Goal: Task Accomplishment & Management: Manage account settings

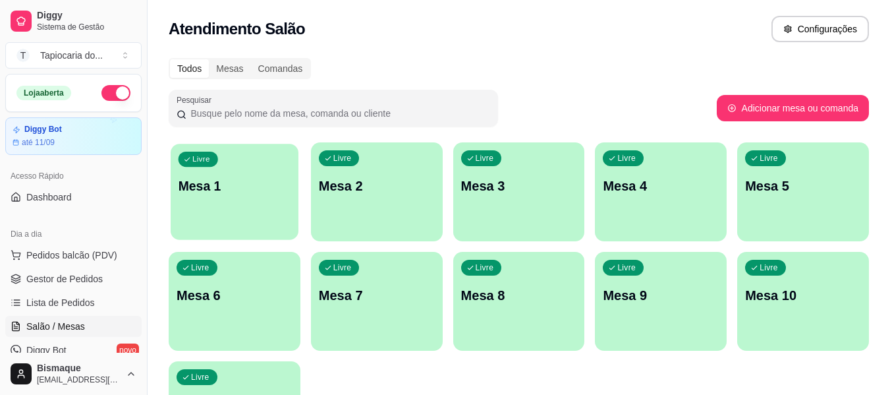
click at [229, 166] on div "Livre Mesa 1" at bounding box center [235, 184] width 128 height 80
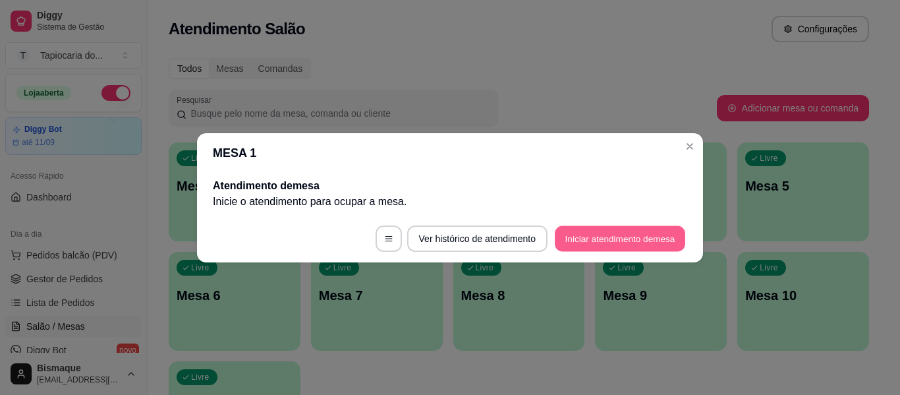
click at [650, 236] on button "Iniciar atendimento de mesa" at bounding box center [620, 238] width 130 height 26
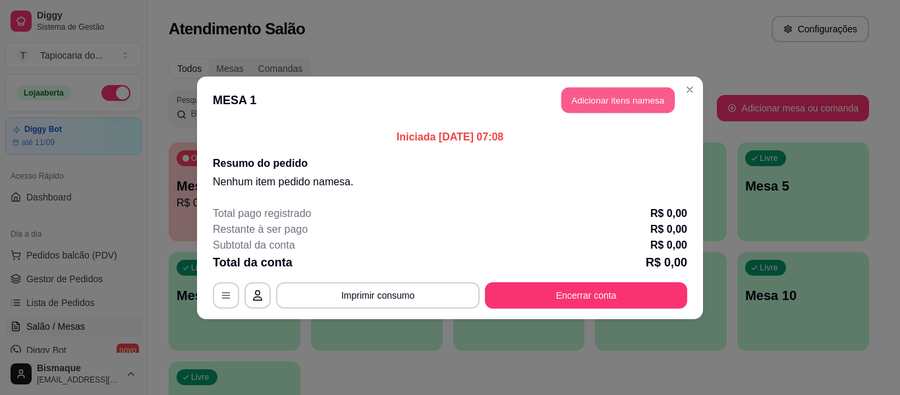
click at [632, 105] on button "Adicionar itens na mesa" at bounding box center [617, 100] width 113 height 26
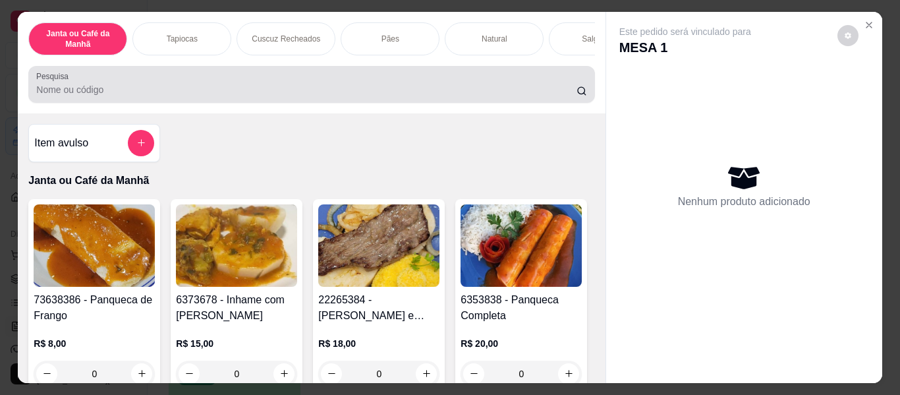
click at [286, 80] on div at bounding box center [311, 84] width 550 height 26
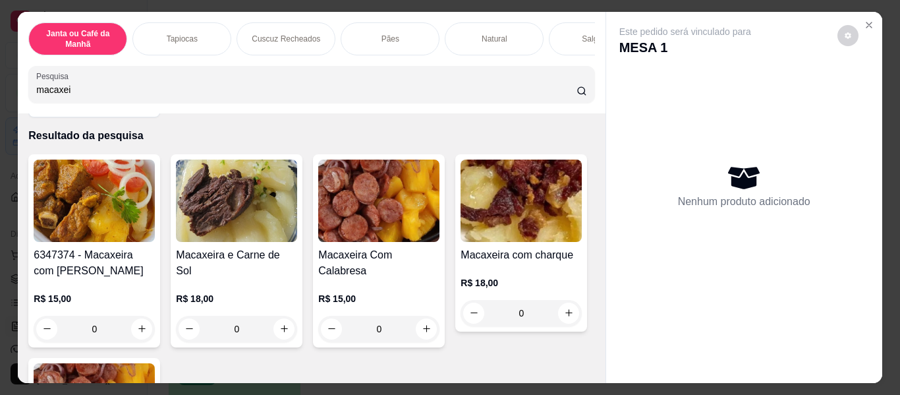
scroll to position [66, 0]
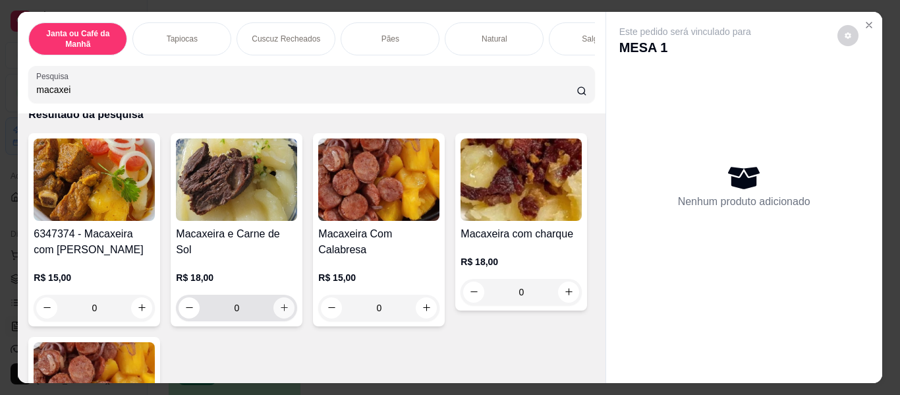
type input "macaxei"
click at [285, 297] on button "increase-product-quantity" at bounding box center [284, 307] width 20 height 20
type input "1"
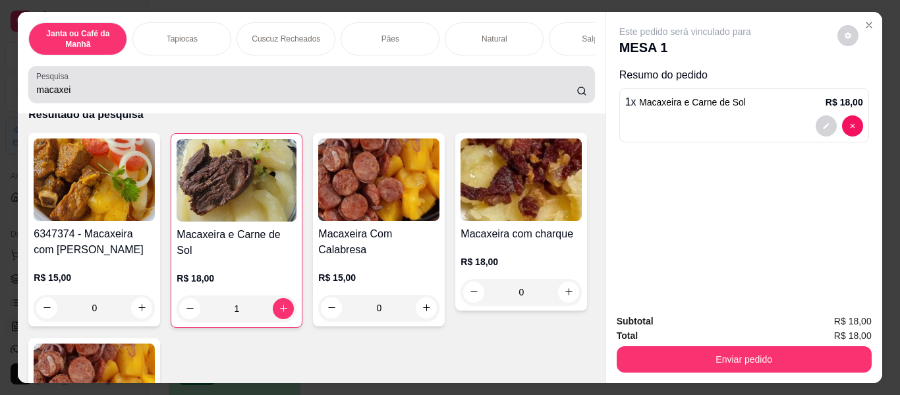
drag, startPoint x: 220, startPoint y: 104, endPoint x: 105, endPoint y: 104, distance: 114.7
click at [105, 103] on div "Pesquisa macaxei" at bounding box center [311, 84] width 566 height 37
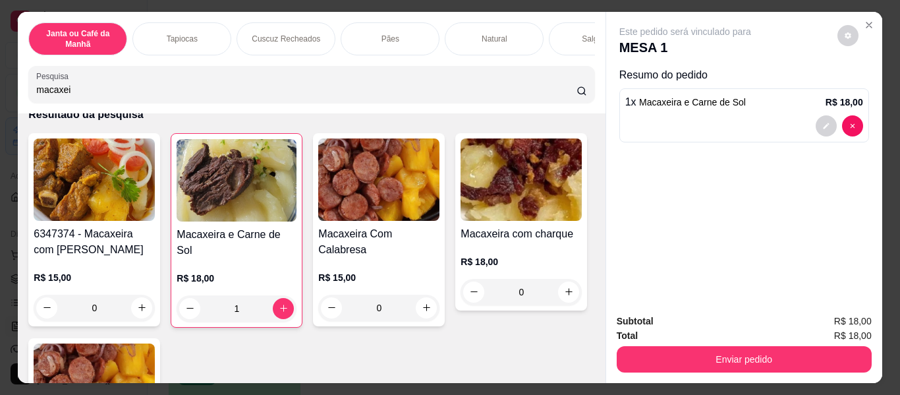
drag, startPoint x: 101, startPoint y: 90, endPoint x: 0, endPoint y: 95, distance: 100.9
click at [0, 95] on div "Janta ou Café da Manhã Tapiocas Cuscuz Recheados Pães Natural Salgados Tapiocas…" at bounding box center [450, 197] width 900 height 395
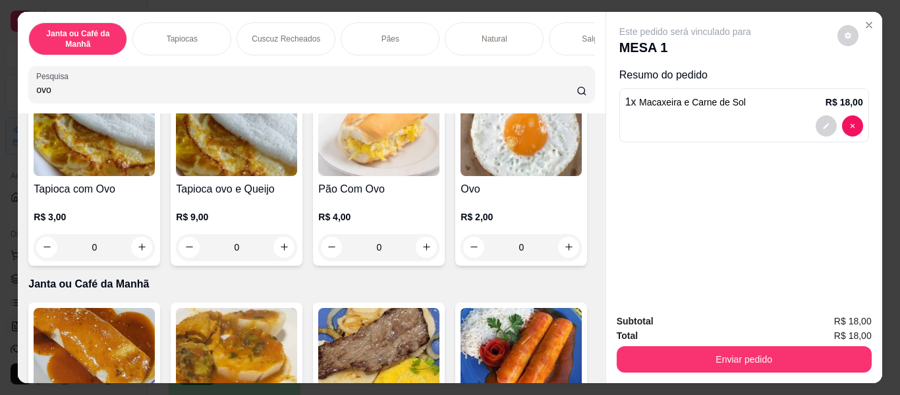
scroll to position [198, 0]
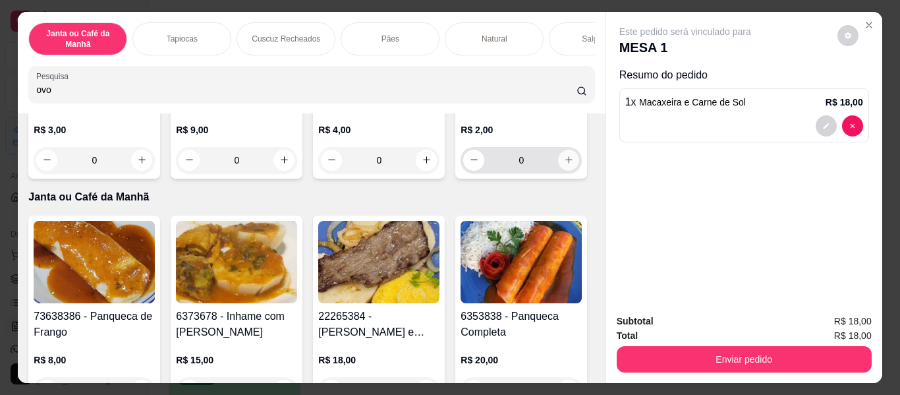
type input "ovo"
click at [564, 165] on icon "increase-product-quantity" at bounding box center [569, 160] width 10 height 10
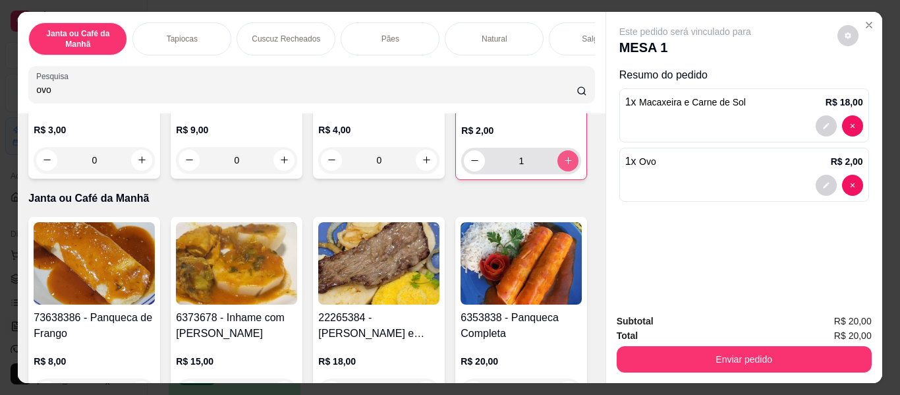
type input "1"
drag, startPoint x: 163, startPoint y: 96, endPoint x: 67, endPoint y: 68, distance: 100.3
click at [0, 111] on div "Janta ou Café da Manhã Tapiocas Cuscuz Recheados Pães Natural Salgados Tapiocas…" at bounding box center [450, 197] width 900 height 395
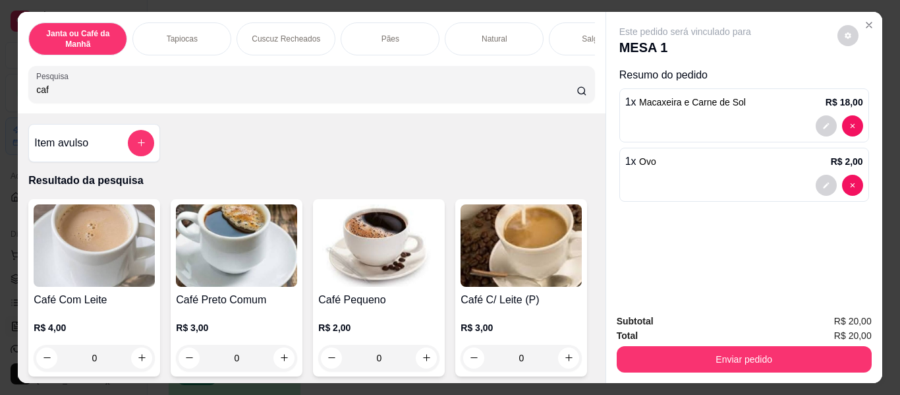
scroll to position [132, 0]
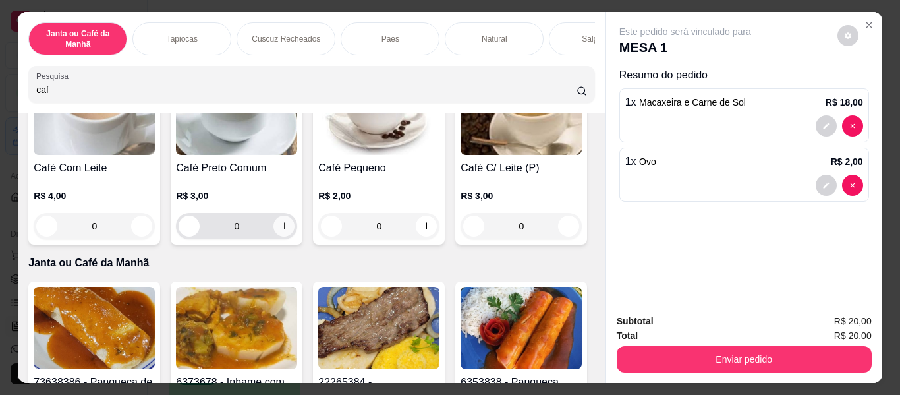
type input "caf"
click at [279, 227] on icon "increase-product-quantity" at bounding box center [284, 226] width 10 height 10
type input "1"
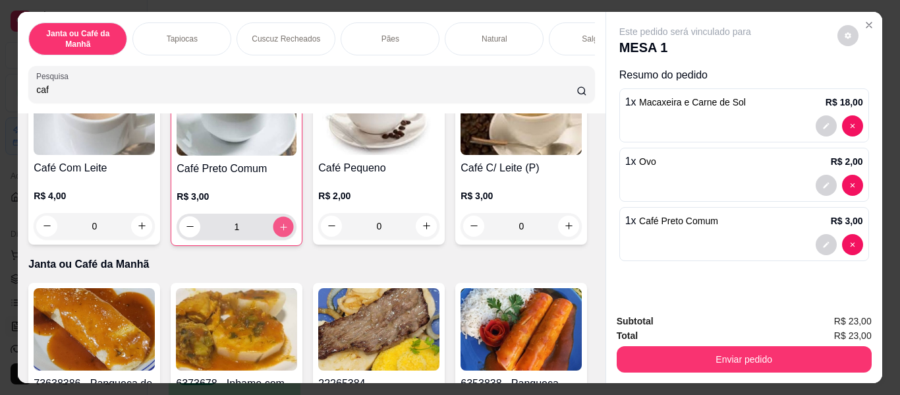
click at [279, 227] on icon "increase-product-quantity" at bounding box center [284, 227] width 10 height 10
type input "2"
drag, startPoint x: 183, startPoint y: 97, endPoint x: 19, endPoint y: 77, distance: 164.6
click at [0, 83] on div "Janta ou Café da Manhã Tapiocas Cuscuz Recheados Pães Natural Salgados Tapiocas…" at bounding box center [450, 197] width 900 height 395
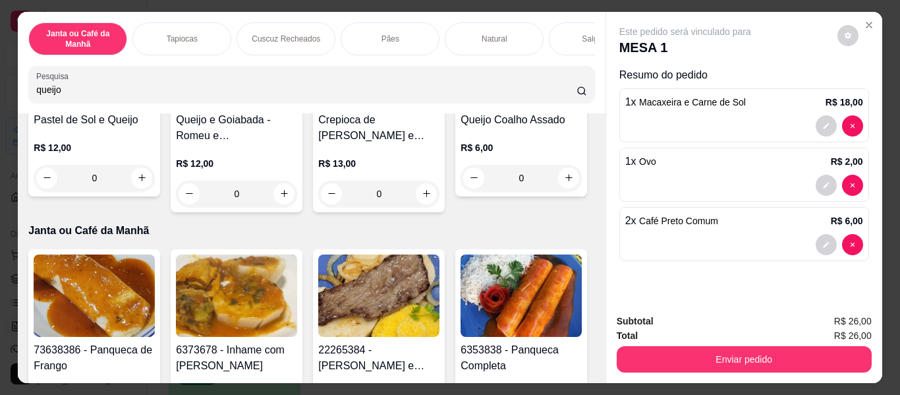
scroll to position [725, 0]
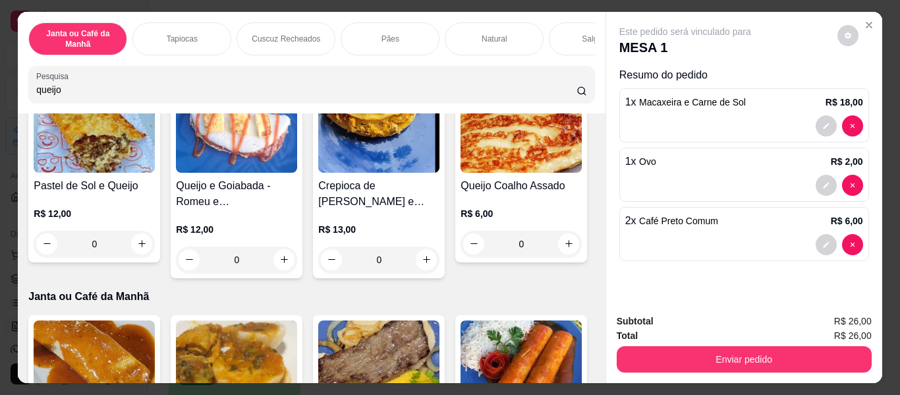
type input "queijo"
click at [422, 45] on icon "increase-product-quantity" at bounding box center [427, 41] width 10 height 10
type input "1"
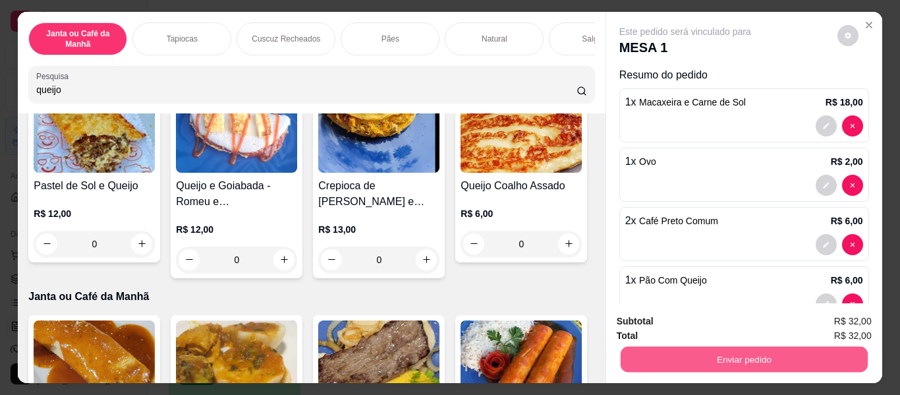
click at [797, 356] on button "Enviar pedido" at bounding box center [743, 360] width 247 height 26
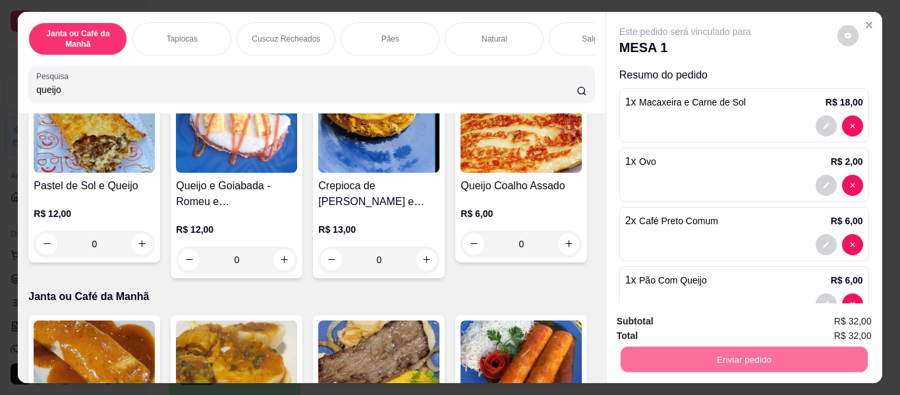
click at [728, 327] on button "Não registrar e enviar pedido" at bounding box center [700, 322] width 137 height 25
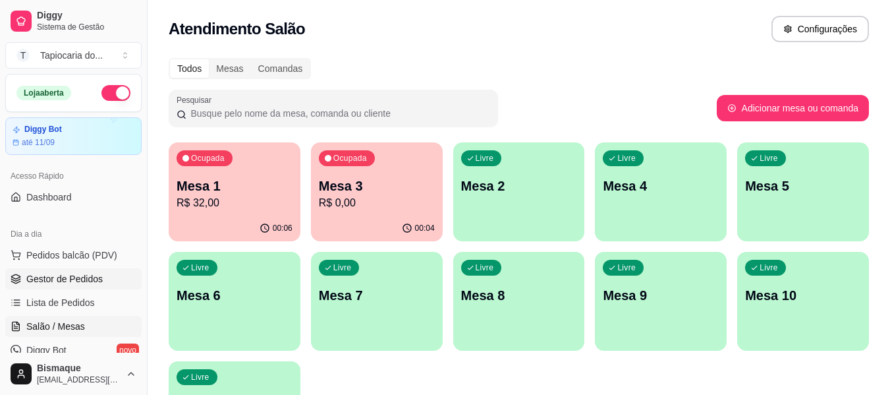
click at [86, 279] on span "Gestor de Pedidos" at bounding box center [64, 278] width 76 height 13
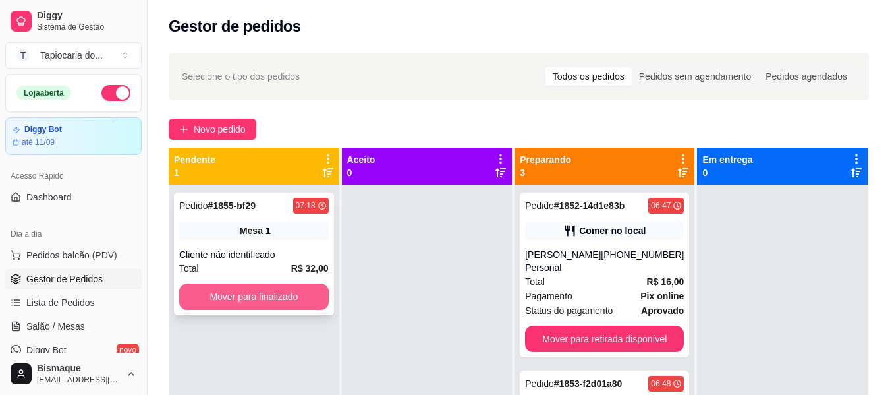
click at [307, 302] on button "Mover para finalizado" at bounding box center [254, 296] width 150 height 26
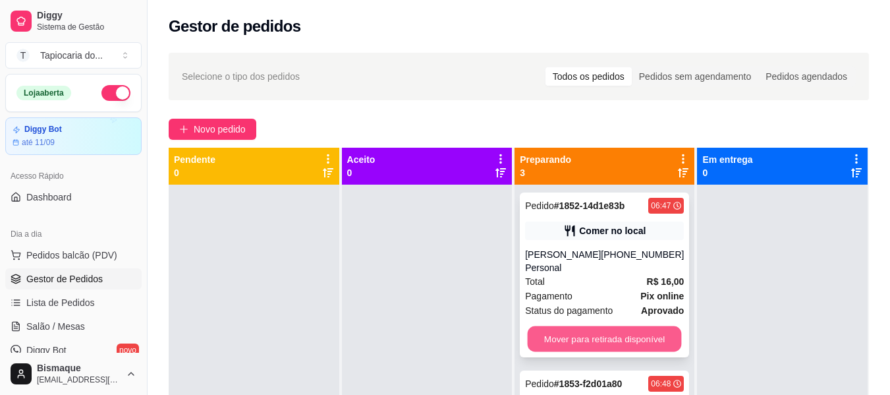
click at [606, 326] on button "Mover para retirada disponível" at bounding box center [605, 339] width 154 height 26
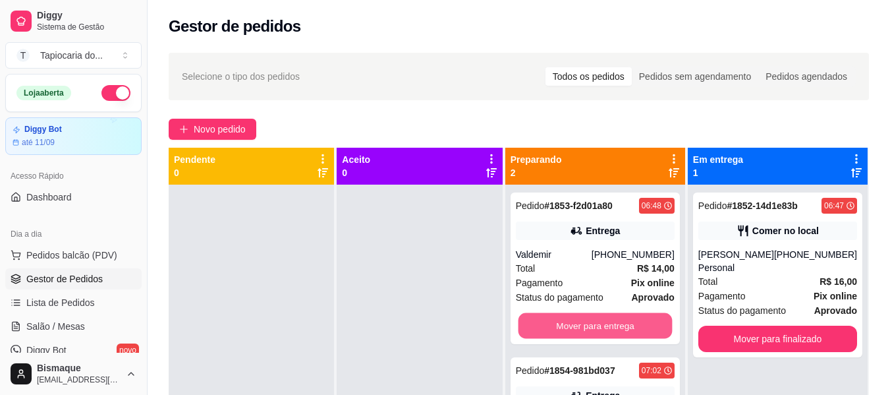
click at [606, 326] on button "Mover para entrega" at bounding box center [595, 326] width 154 height 26
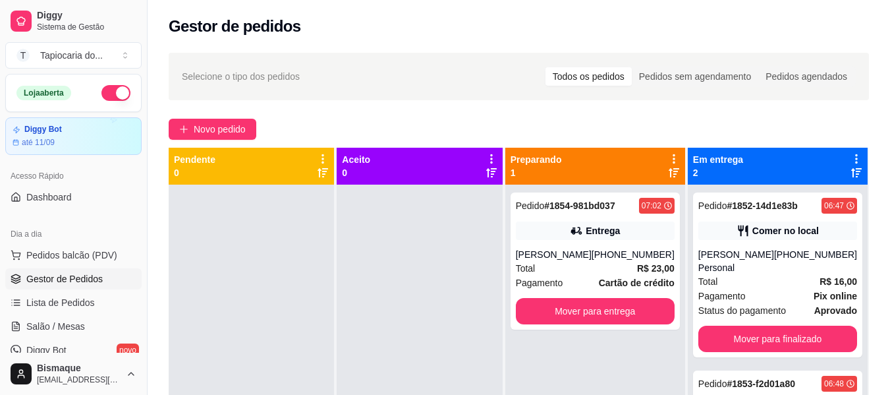
click at [606, 326] on div "Pedido # 1854-981bd037 07:02 Entrega [PERSON_NAME] [PHONE_NUMBER] Total R$ 23,0…" at bounding box center [595, 260] width 169 height 137
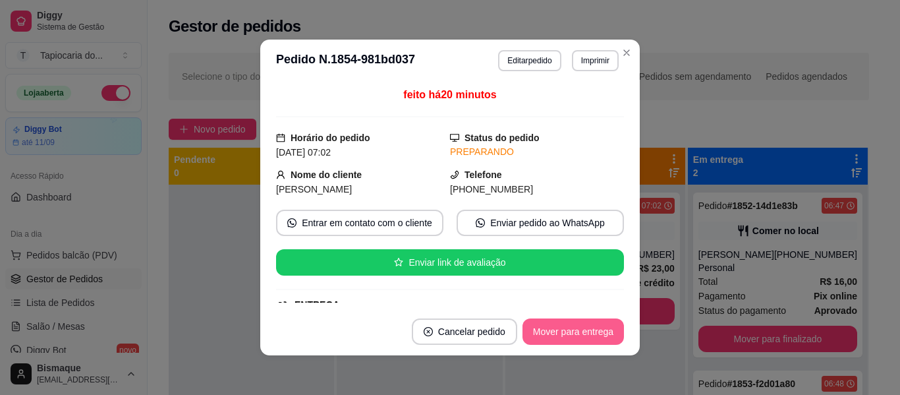
click at [599, 332] on button "Mover para entrega" at bounding box center [573, 331] width 101 height 26
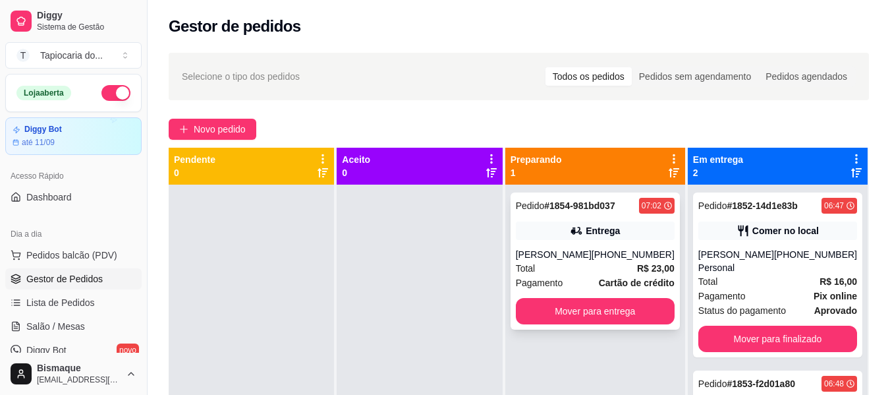
click at [649, 271] on strong "R$ 23,00" at bounding box center [656, 268] width 38 height 11
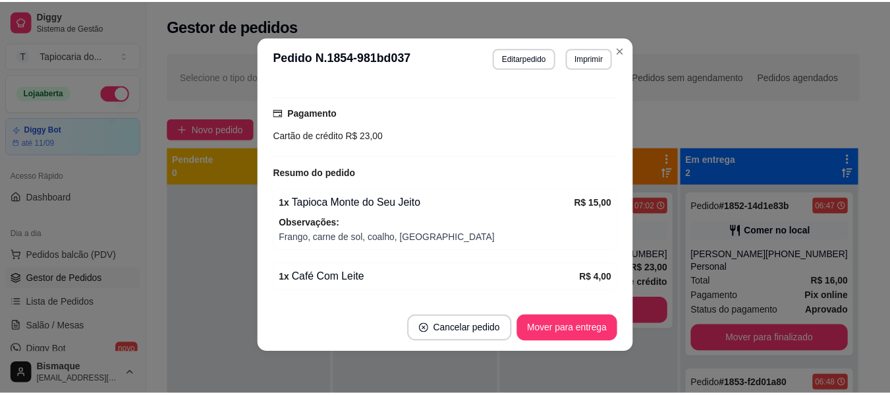
scroll to position [372, 0]
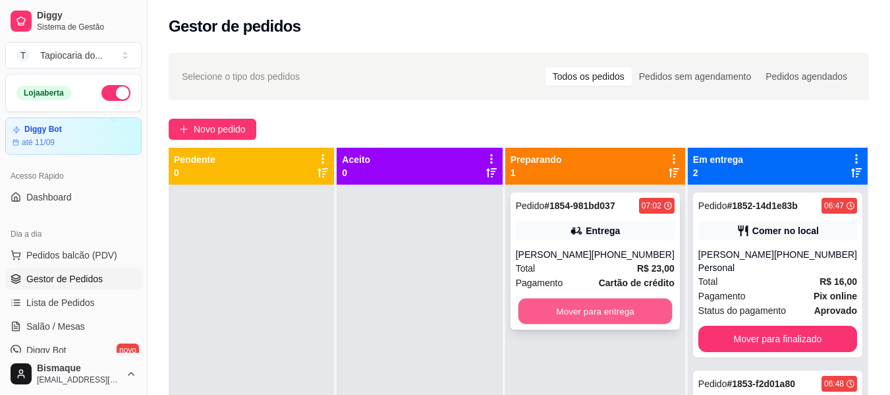
click at [637, 318] on button "Mover para entrega" at bounding box center [595, 311] width 154 height 26
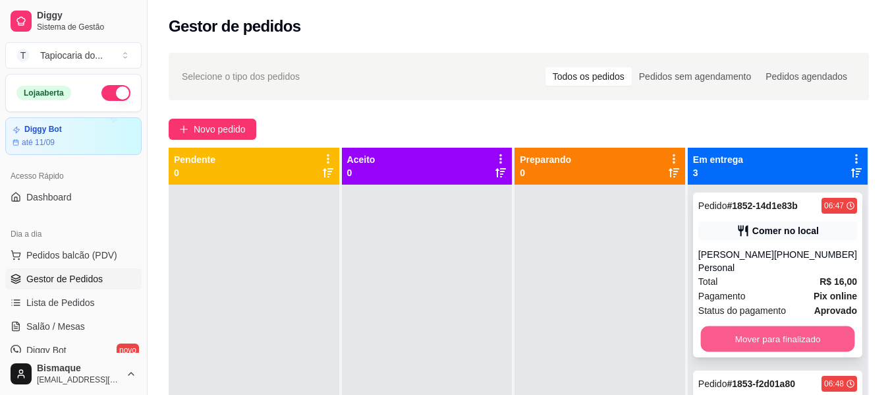
click at [782, 345] on button "Mover para finalizado" at bounding box center [777, 339] width 154 height 26
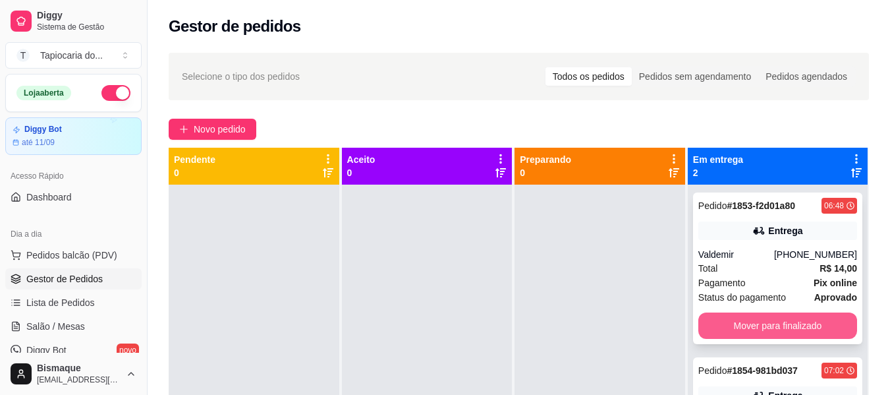
click at [785, 331] on button "Mover para finalizado" at bounding box center [777, 325] width 159 height 26
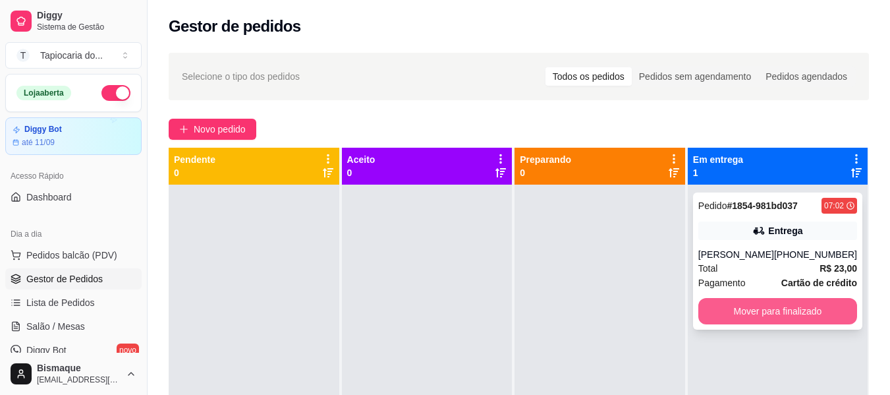
click at [793, 313] on button "Mover para finalizado" at bounding box center [777, 311] width 159 height 26
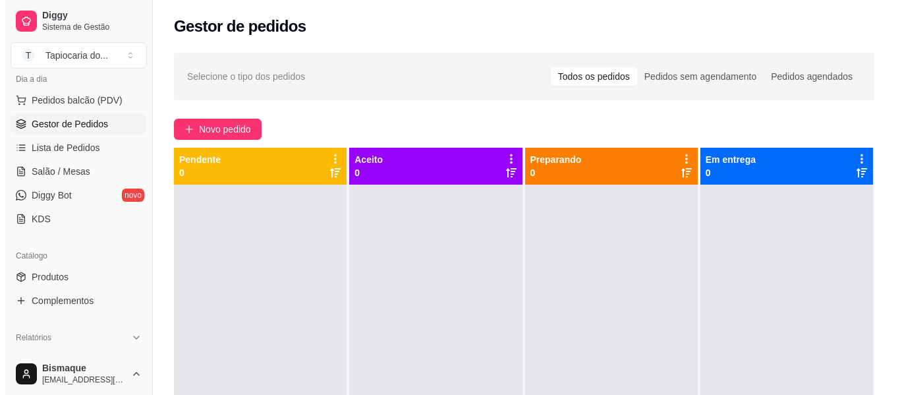
scroll to position [132, 0]
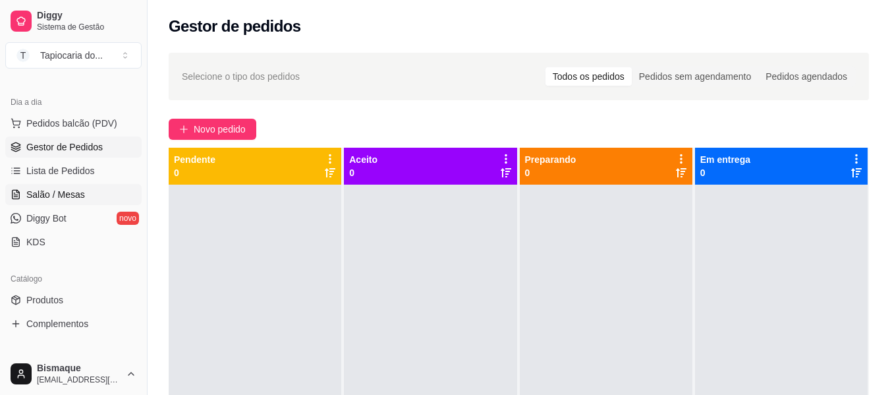
click at [57, 194] on span "Salão / Mesas" at bounding box center [55, 194] width 59 height 13
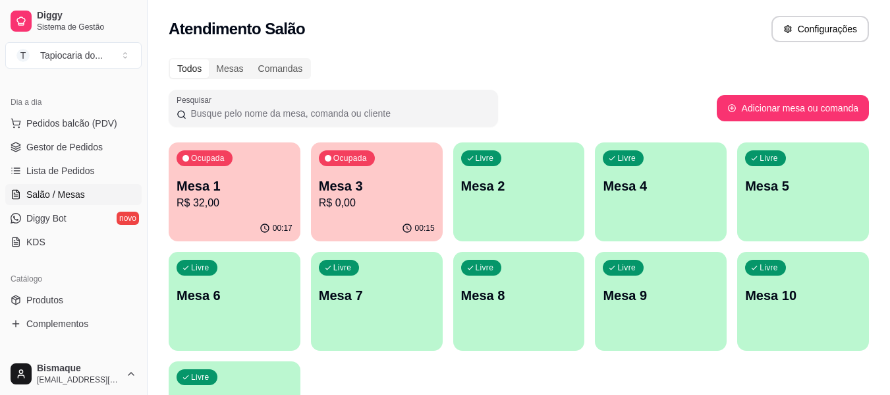
click at [367, 177] on p "Mesa 3" at bounding box center [377, 186] width 116 height 18
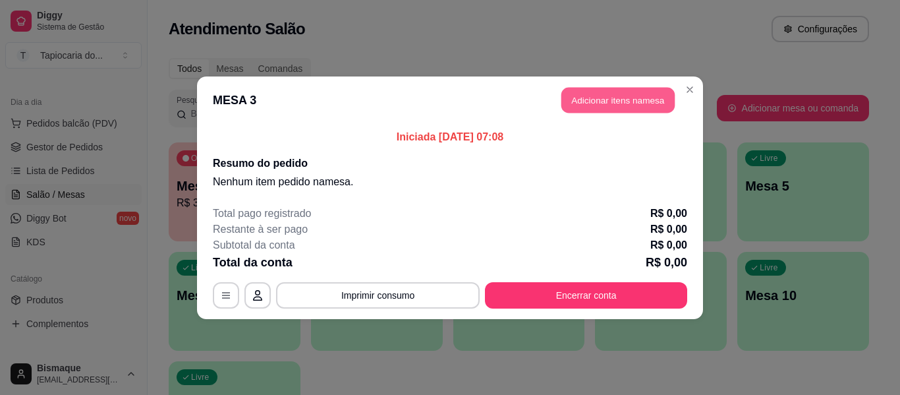
click at [653, 101] on button "Adicionar itens na mesa" at bounding box center [617, 100] width 113 height 26
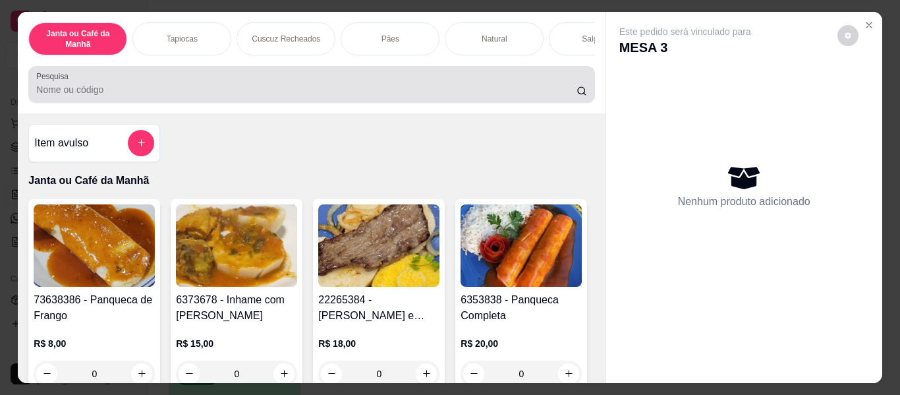
click at [310, 90] on input "Pesquisa" at bounding box center [306, 89] width 540 height 13
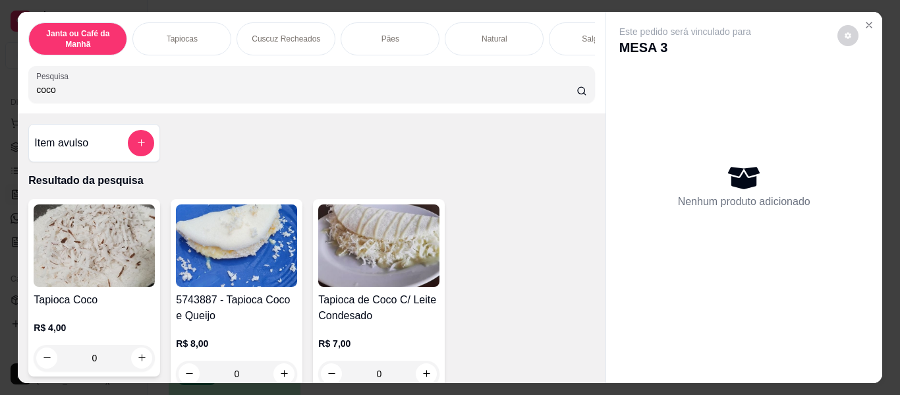
scroll to position [66, 0]
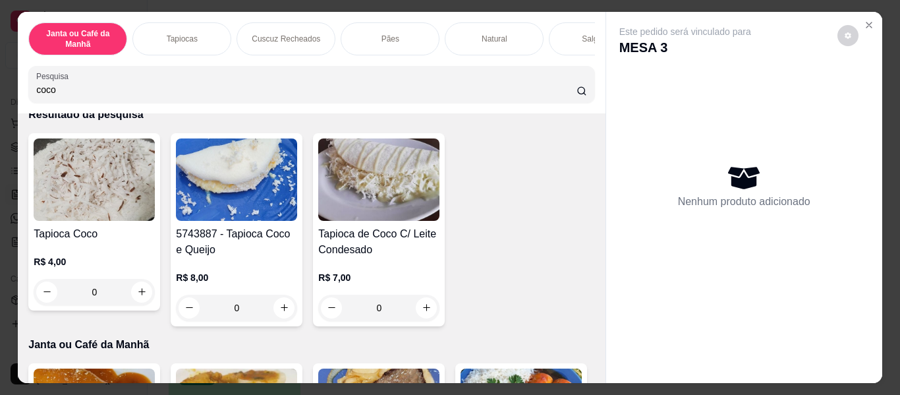
type input "coco"
click at [277, 295] on div "R$ 8,00 0" at bounding box center [236, 296] width 121 height 50
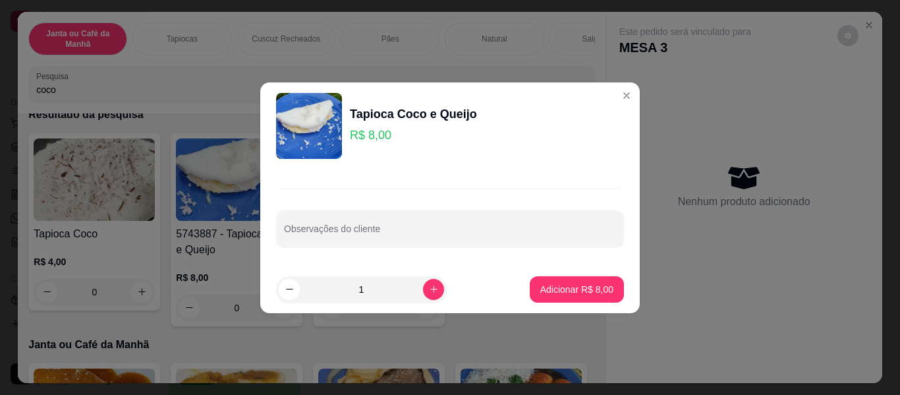
drag, startPoint x: 411, startPoint y: 289, endPoint x: 461, endPoint y: 291, distance: 50.1
click at [419, 291] on div "1" at bounding box center [361, 289] width 165 height 26
click at [429, 291] on icon "increase-product-quantity" at bounding box center [434, 289] width 10 height 10
type input "2"
click at [548, 285] on p "Adicionar R$ 16,00" at bounding box center [574, 289] width 78 height 13
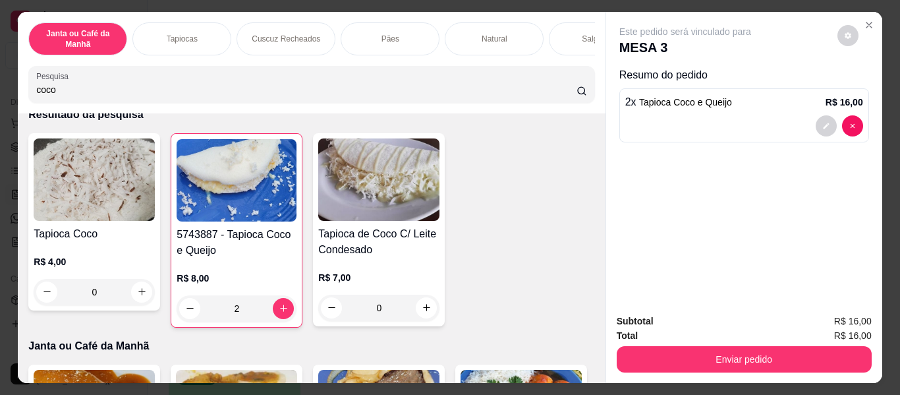
type input "2"
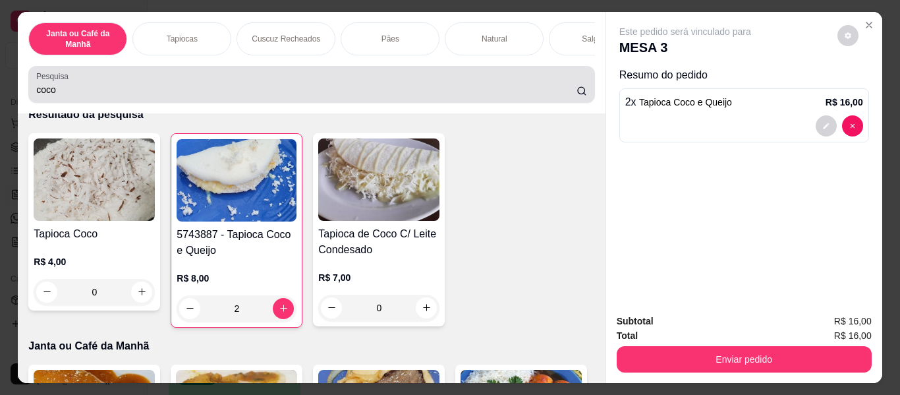
click at [280, 94] on input "coco" at bounding box center [306, 89] width 540 height 13
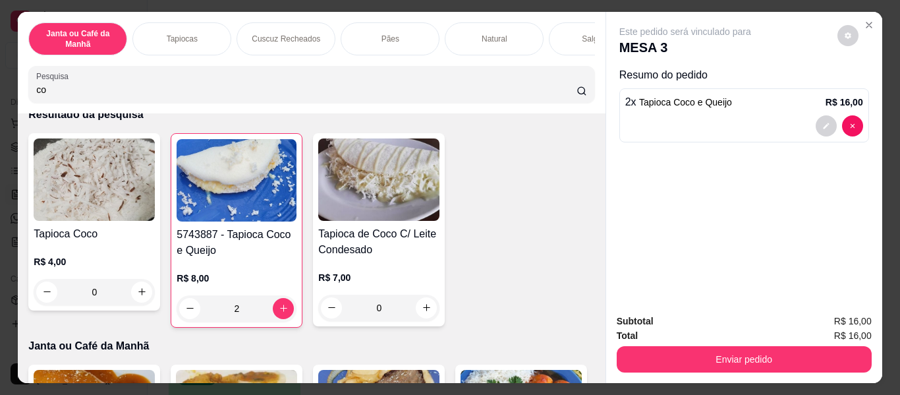
type input "c"
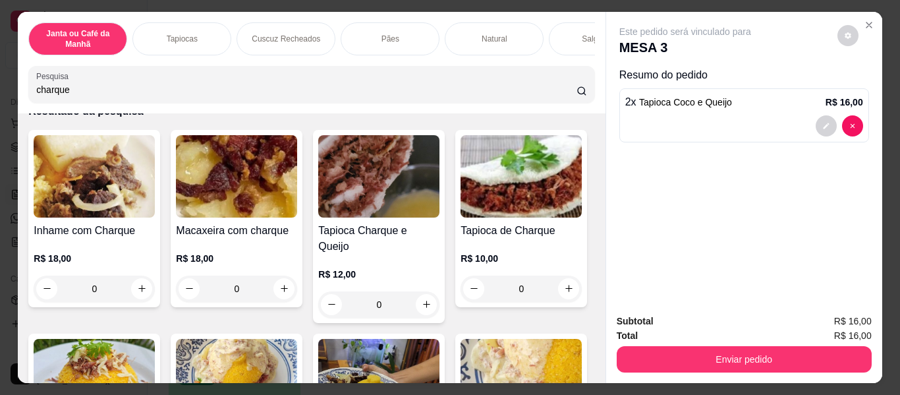
scroll to position [132, 0]
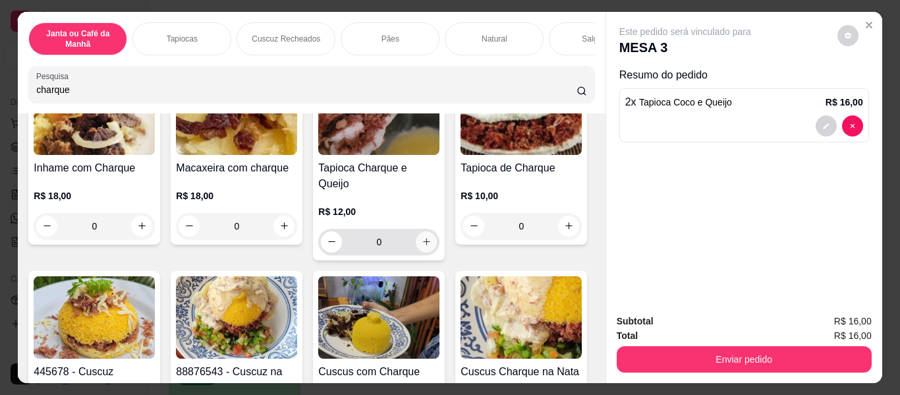
type input "charque"
click at [424, 237] on icon "increase-product-quantity" at bounding box center [427, 242] width 10 height 10
type input "1"
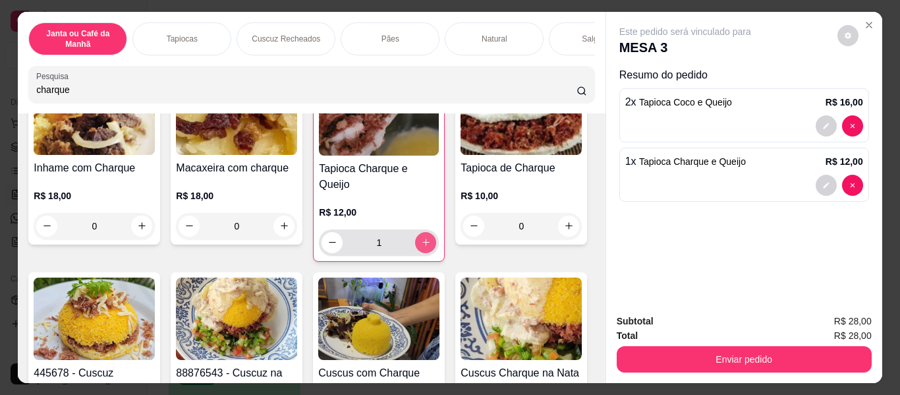
click at [424, 237] on icon "increase-product-quantity" at bounding box center [426, 242] width 10 height 10
type input "2"
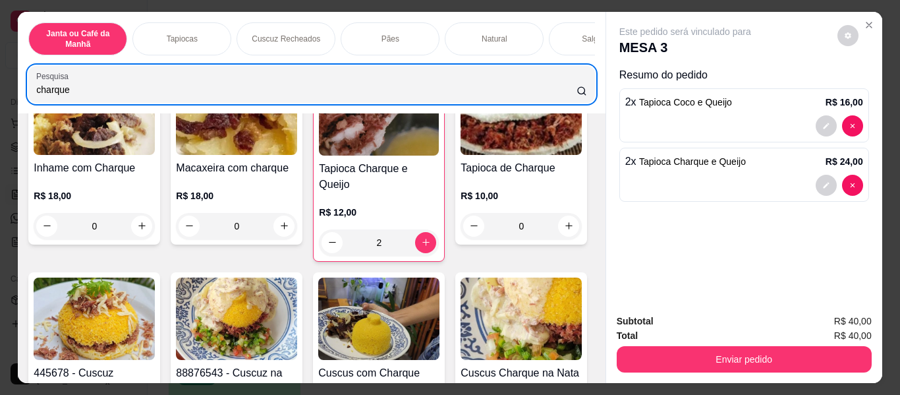
drag, startPoint x: 243, startPoint y: 87, endPoint x: 0, endPoint y: 80, distance: 243.2
click at [0, 80] on div "Janta ou Café da Manhã Tapiocas Cuscuz Recheados Pães Natural Salgados Tapiocas…" at bounding box center [450, 197] width 900 height 395
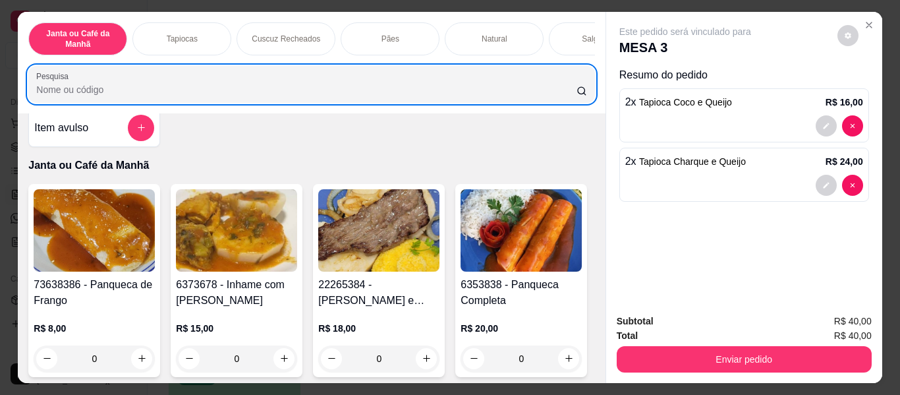
scroll to position [0, 0]
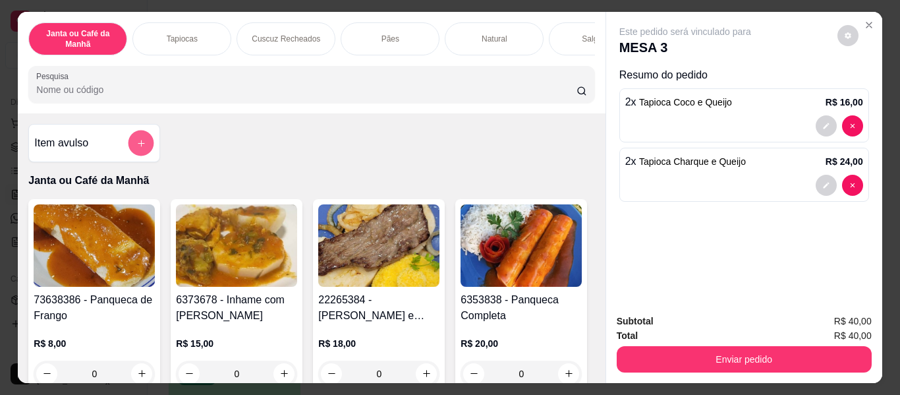
click at [144, 150] on button "add-separate-item" at bounding box center [141, 143] width 26 height 26
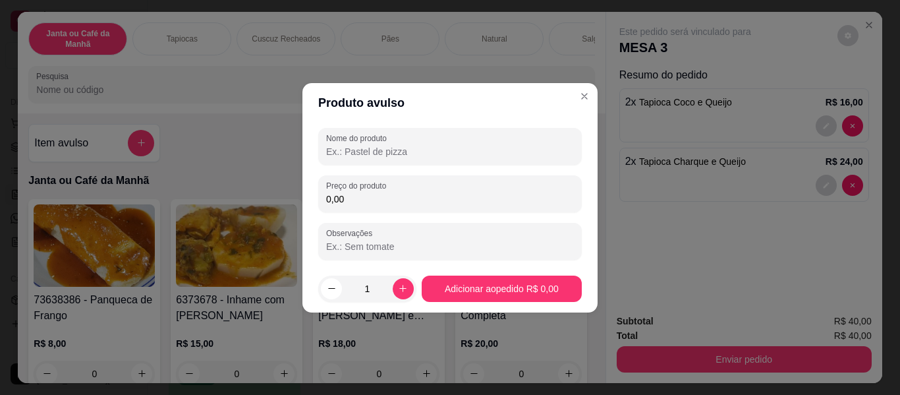
click at [409, 154] on input "Nome do produto" at bounding box center [450, 151] width 248 height 13
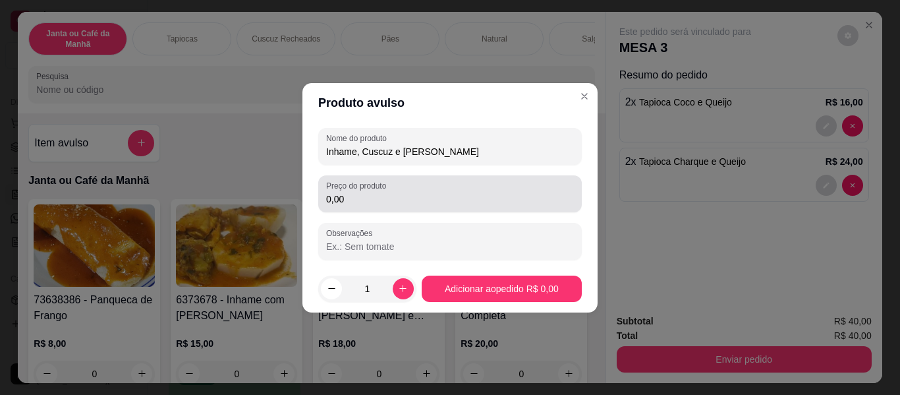
type input "Inhame, Cuscuz e [PERSON_NAME]"
click at [395, 210] on div "Preço do produto 0,00" at bounding box center [450, 193] width 264 height 37
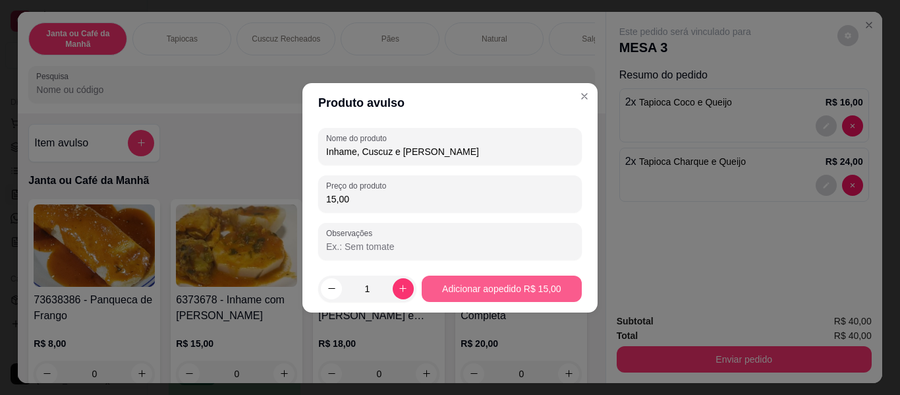
type input "15,00"
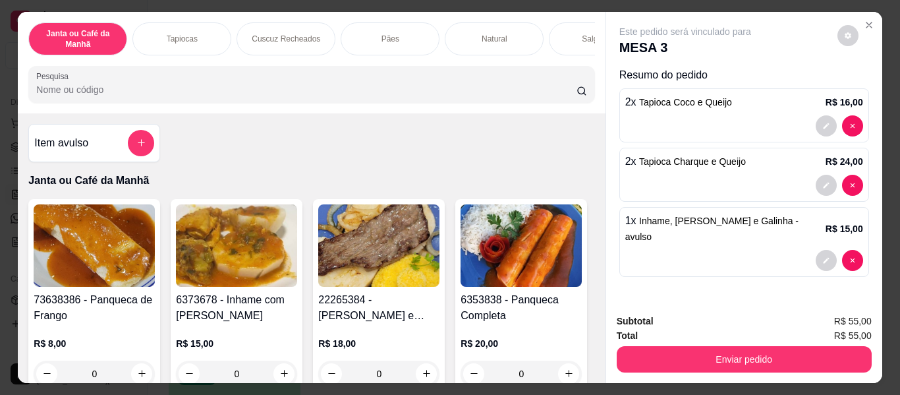
drag, startPoint x: 314, startPoint y: 88, endPoint x: 0, endPoint y: 98, distance: 314.5
click at [0, 98] on div "Janta ou Café da Manhã Tapiocas Cuscuz Recheados Pães Natural Salgados Tapiocas…" at bounding box center [450, 197] width 900 height 395
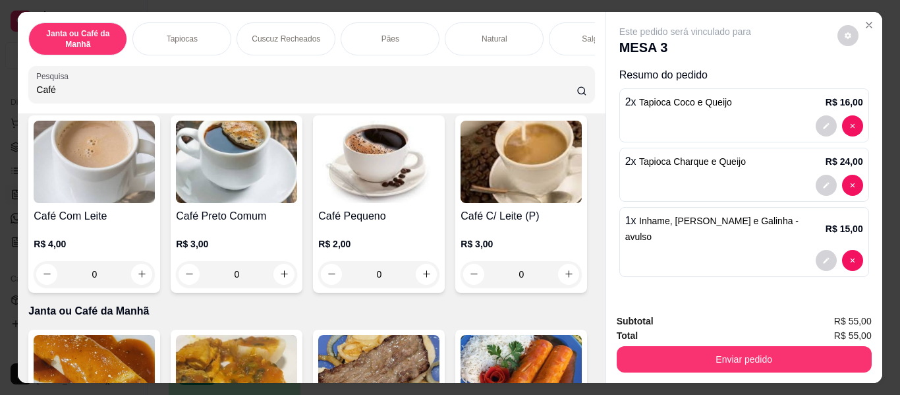
scroll to position [132, 0]
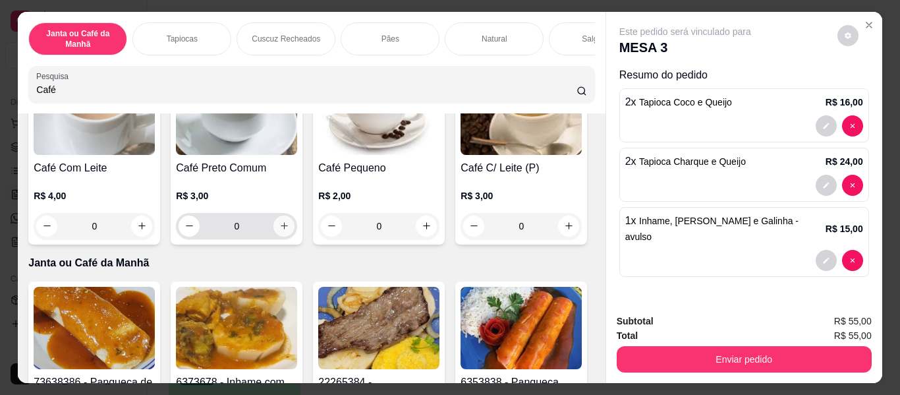
type input "Café"
click at [279, 231] on icon "increase-product-quantity" at bounding box center [284, 226] width 10 height 10
type input "1"
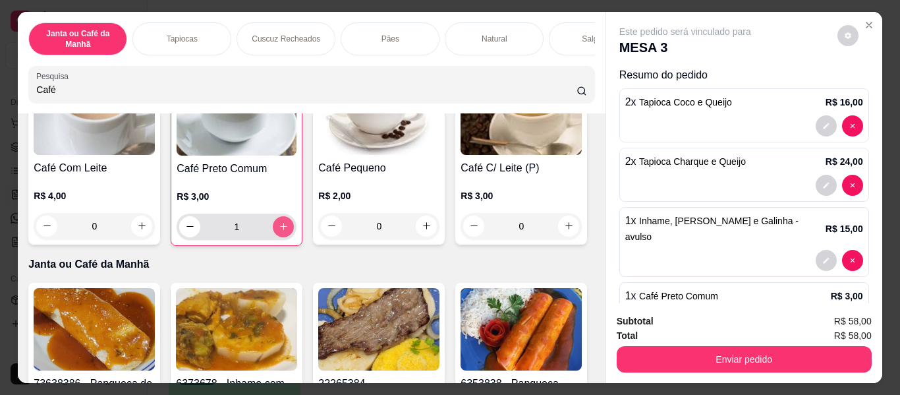
click at [279, 231] on icon "increase-product-quantity" at bounding box center [284, 226] width 10 height 10
type input "2"
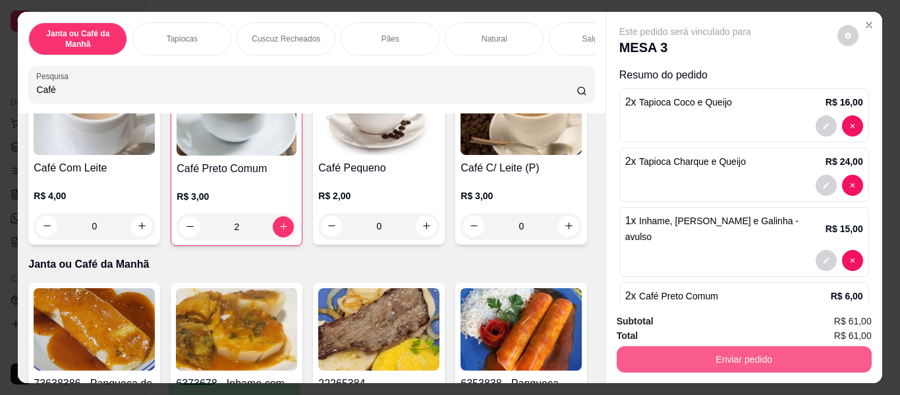
click at [840, 358] on button "Enviar pedido" at bounding box center [744, 359] width 255 height 26
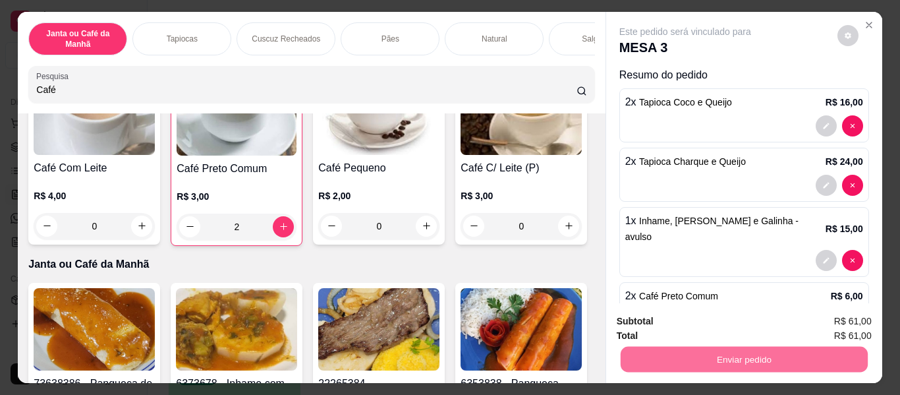
click at [693, 318] on button "Não registrar e enviar pedido" at bounding box center [700, 321] width 133 height 24
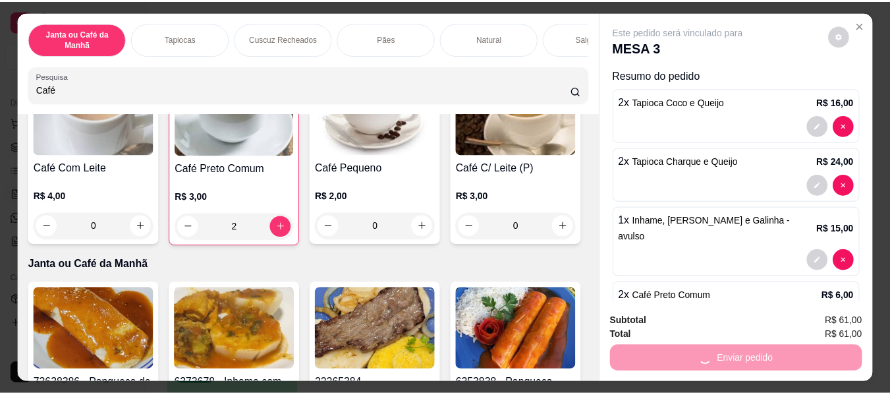
scroll to position [35, 0]
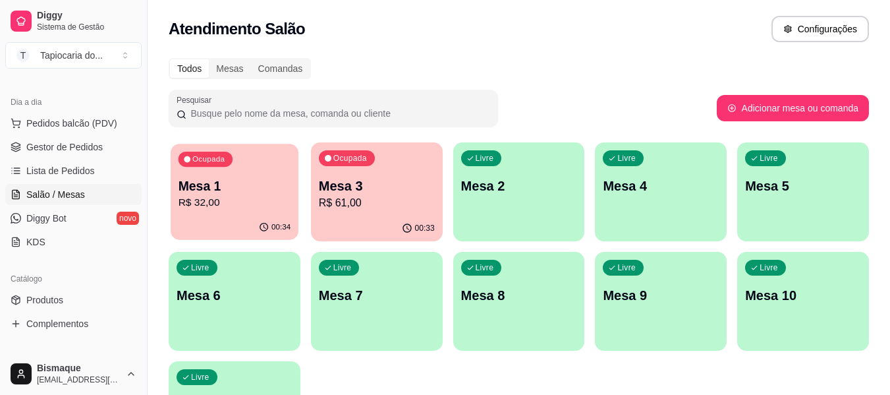
click at [262, 171] on div "Ocupada Mesa 1 R$ 32,00" at bounding box center [235, 179] width 128 height 71
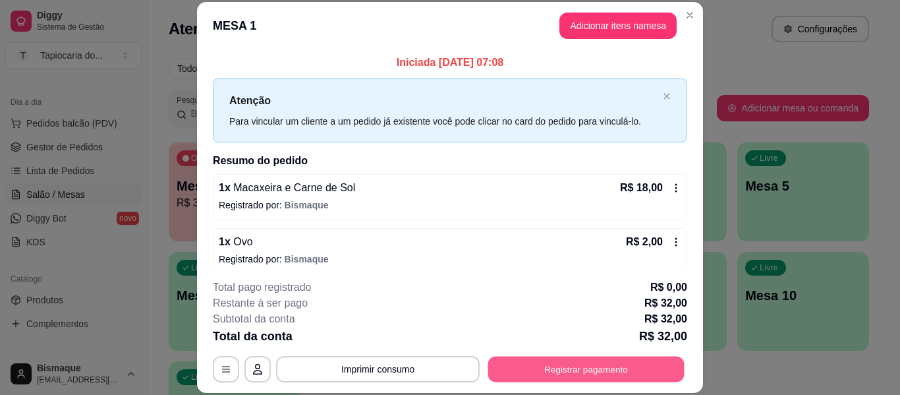
click at [612, 370] on button "Registrar pagamento" at bounding box center [586, 369] width 196 height 26
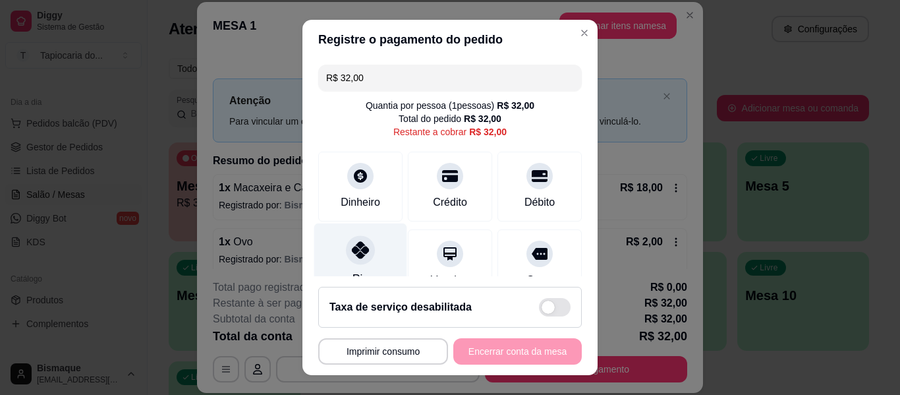
click at [347, 262] on div at bounding box center [360, 249] width 29 height 29
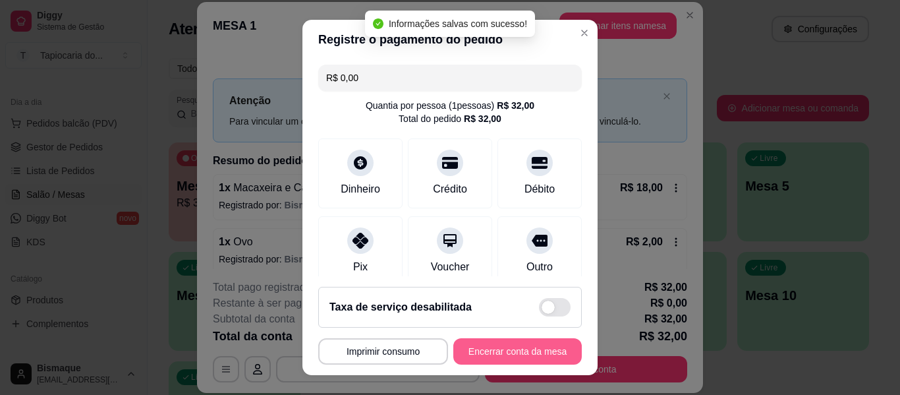
type input "R$ 0,00"
click at [489, 353] on button "Encerrar conta da mesa" at bounding box center [517, 351] width 128 height 26
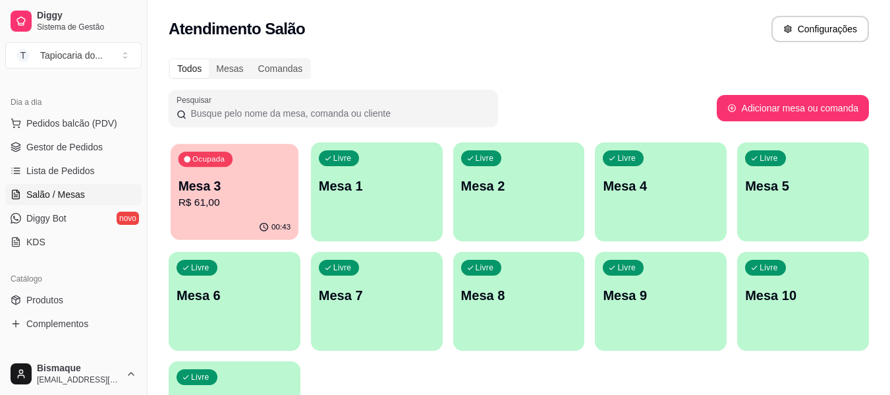
click at [285, 186] on p "Mesa 3" at bounding box center [235, 186] width 113 height 18
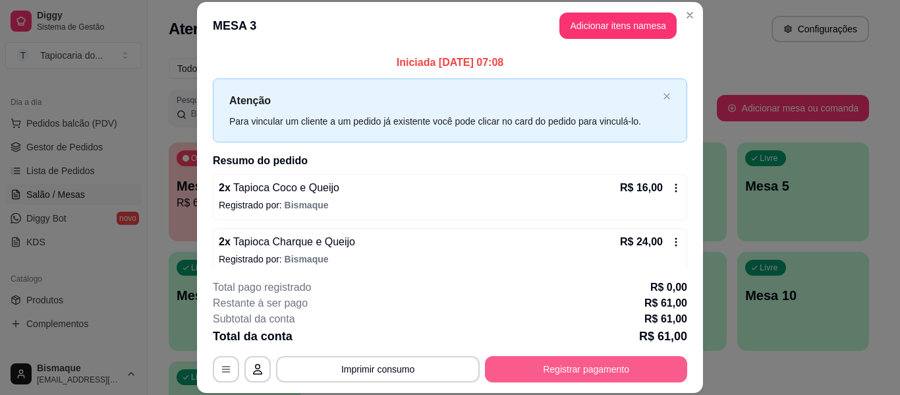
click at [593, 362] on button "Registrar pagamento" at bounding box center [586, 369] width 202 height 26
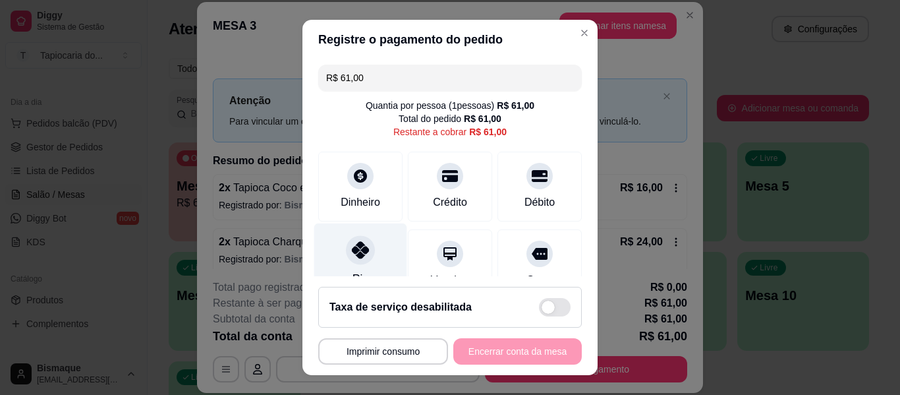
click at [352, 246] on icon at bounding box center [360, 249] width 17 height 17
type input "R$ 0,00"
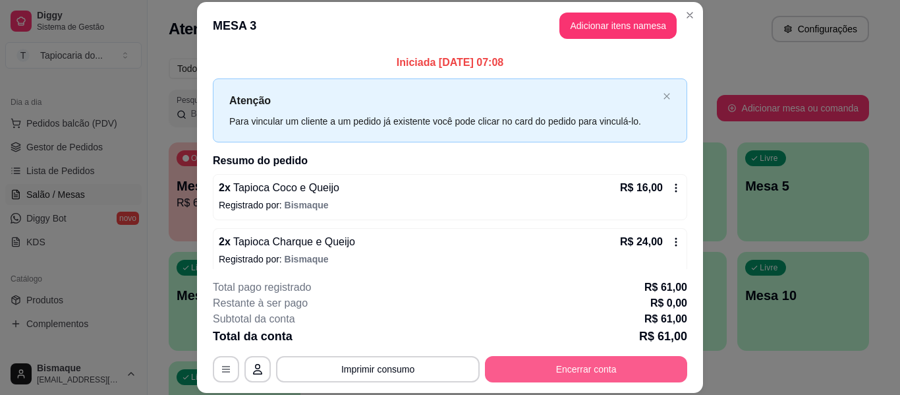
click at [612, 367] on button "Encerrar conta" at bounding box center [586, 369] width 202 height 26
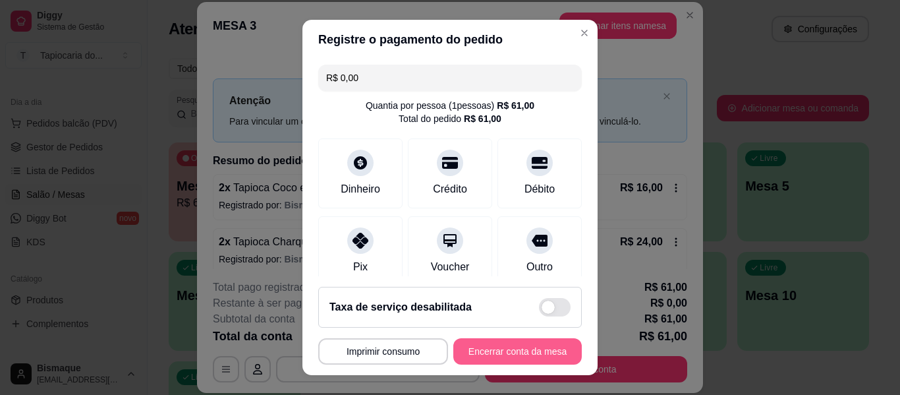
click at [468, 349] on button "Encerrar conta da mesa" at bounding box center [517, 351] width 128 height 26
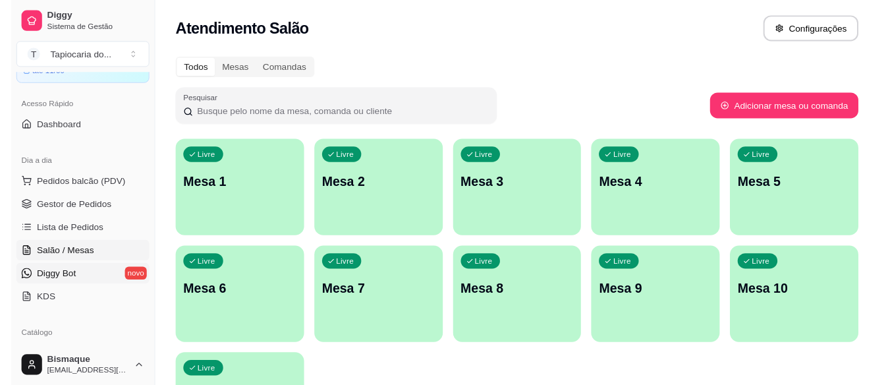
scroll to position [0, 0]
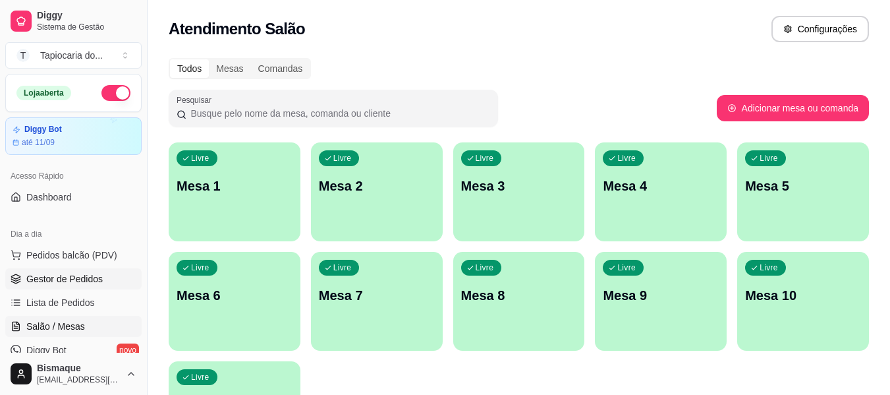
click at [65, 279] on span "Gestor de Pedidos" at bounding box center [64, 278] width 76 height 13
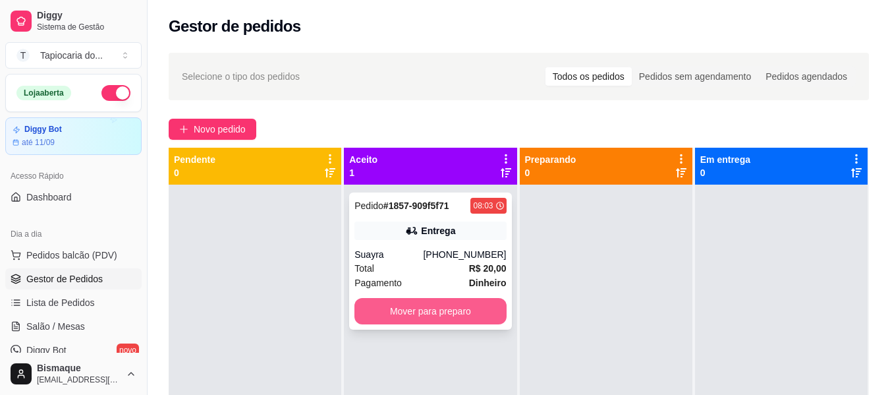
click at [472, 312] on button "Mover para preparo" at bounding box center [430, 311] width 152 height 26
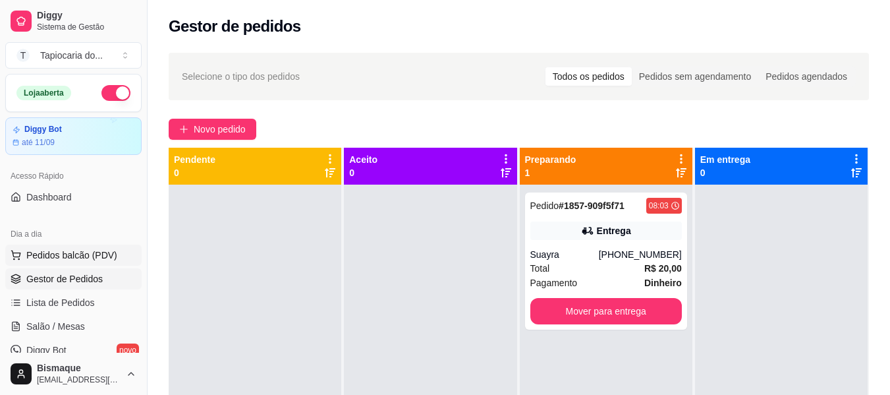
click at [61, 257] on span "Pedidos balcão (PDV)" at bounding box center [71, 254] width 91 height 13
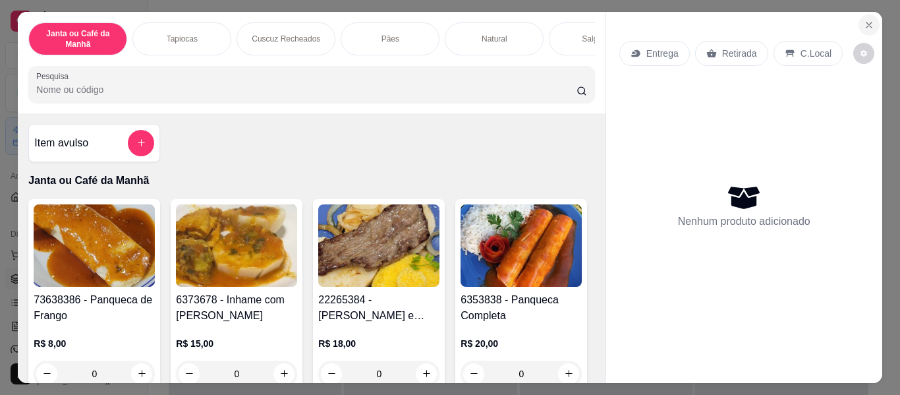
click at [859, 19] on button "Close" at bounding box center [869, 24] width 21 height 21
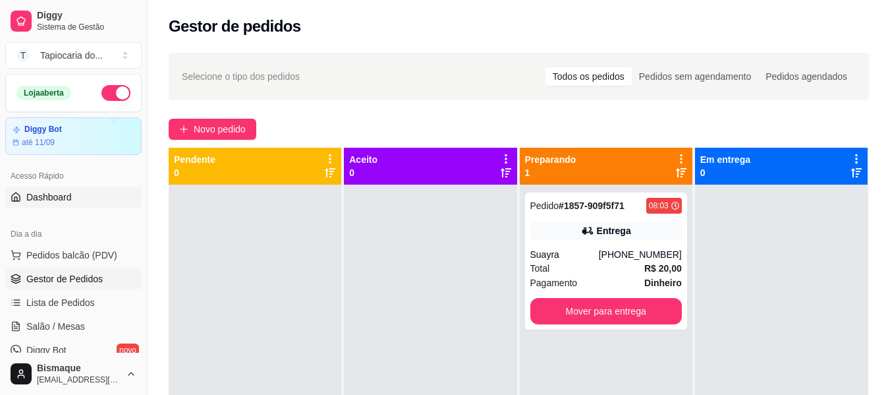
click at [65, 194] on span "Dashboard" at bounding box center [48, 196] width 45 height 13
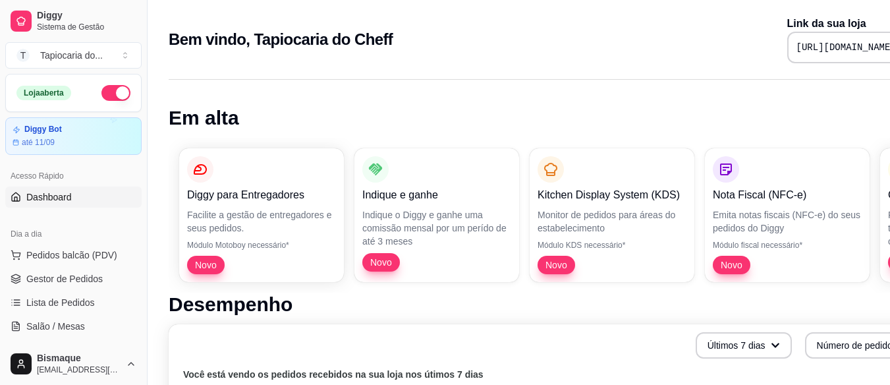
scroll to position [0, 59]
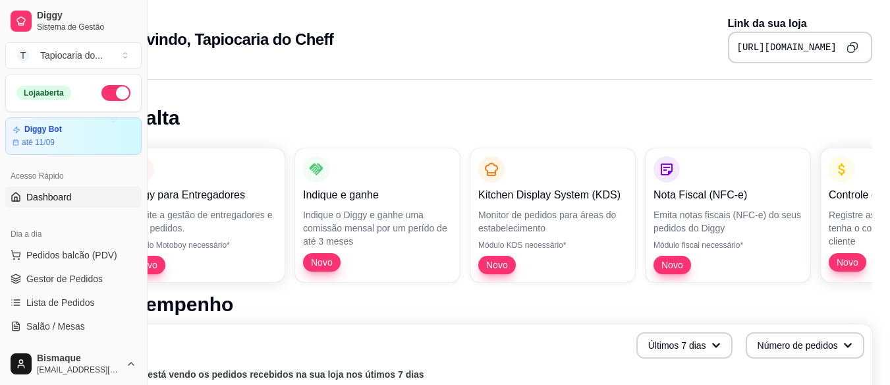
click at [854, 45] on icon "Copy to clipboard" at bounding box center [852, 47] width 11 height 11
click at [63, 282] on span "Gestor de Pedidos" at bounding box center [64, 278] width 76 height 13
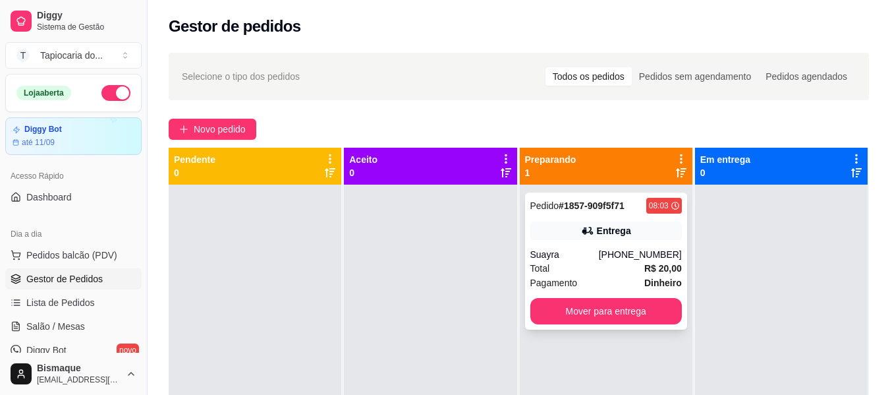
click at [642, 254] on div "[PHONE_NUMBER]" at bounding box center [640, 254] width 83 height 13
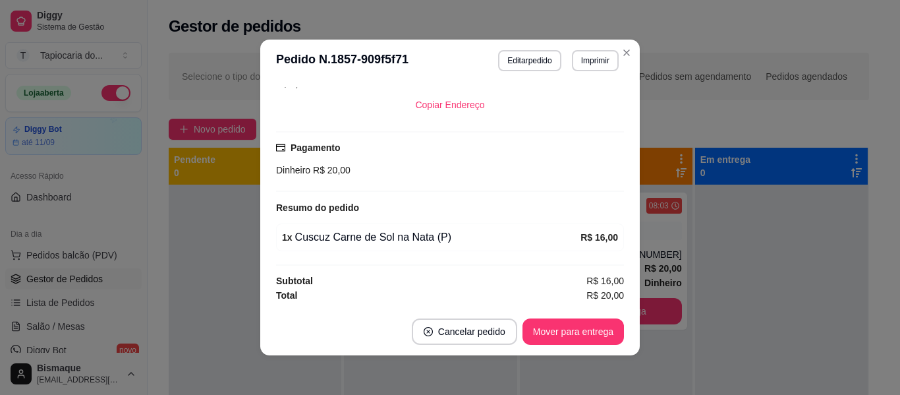
scroll to position [3, 0]
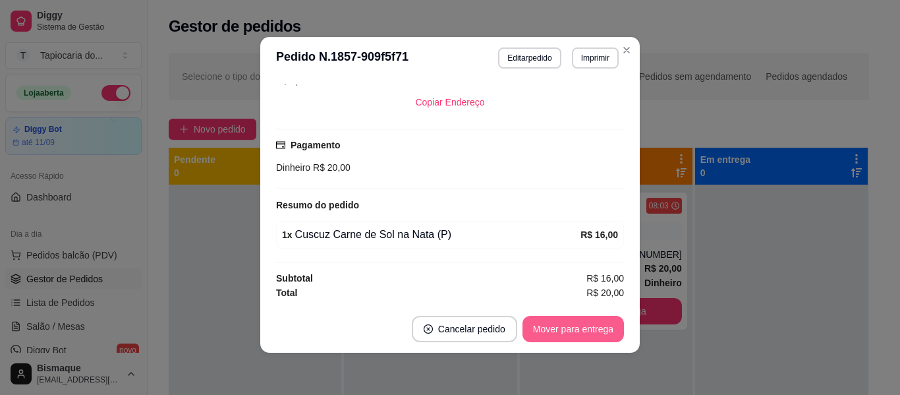
click at [608, 326] on button "Mover para entrega" at bounding box center [573, 329] width 101 height 26
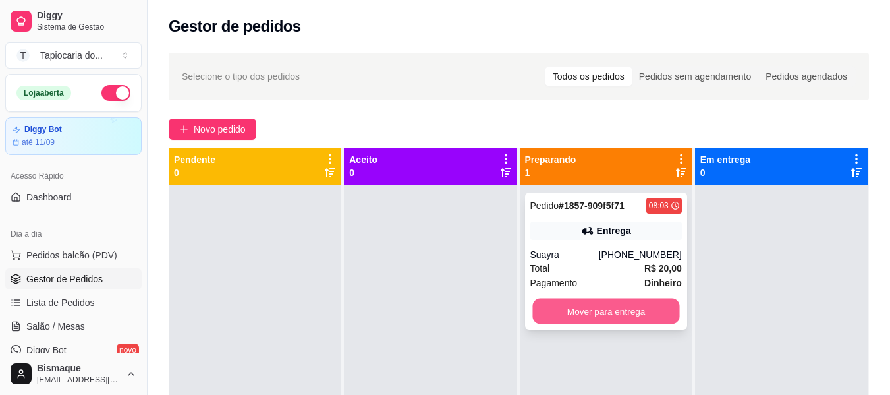
click at [635, 315] on button "Mover para entrega" at bounding box center [605, 311] width 147 height 26
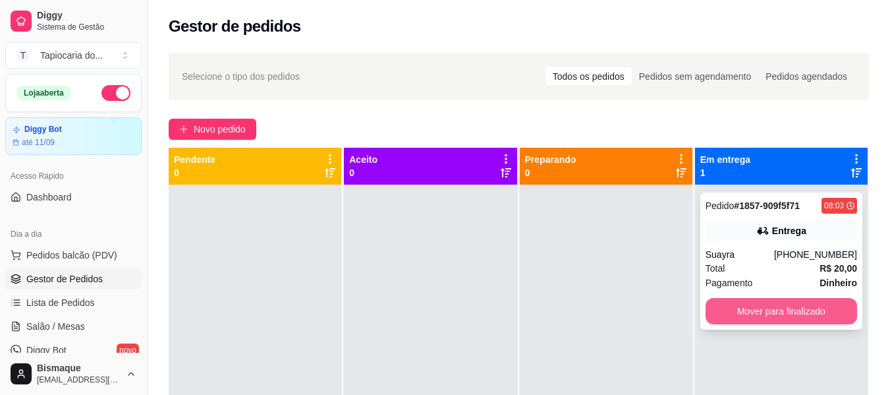
click at [805, 318] on button "Mover para finalizado" at bounding box center [782, 311] width 152 height 26
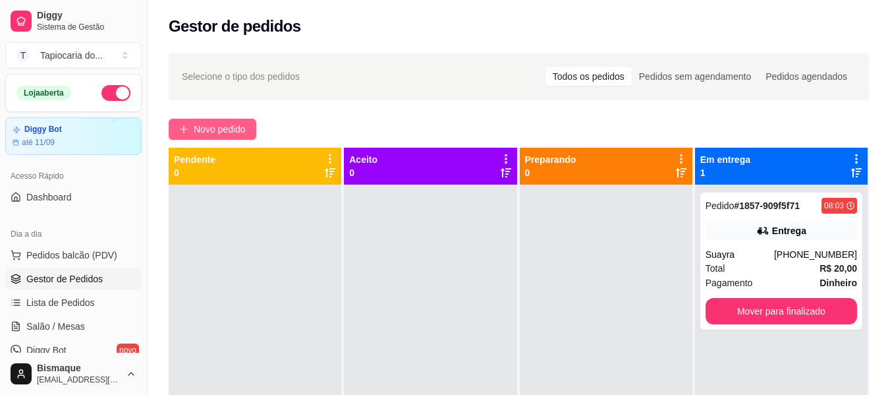
click at [251, 130] on button "Novo pedido" at bounding box center [213, 129] width 88 height 21
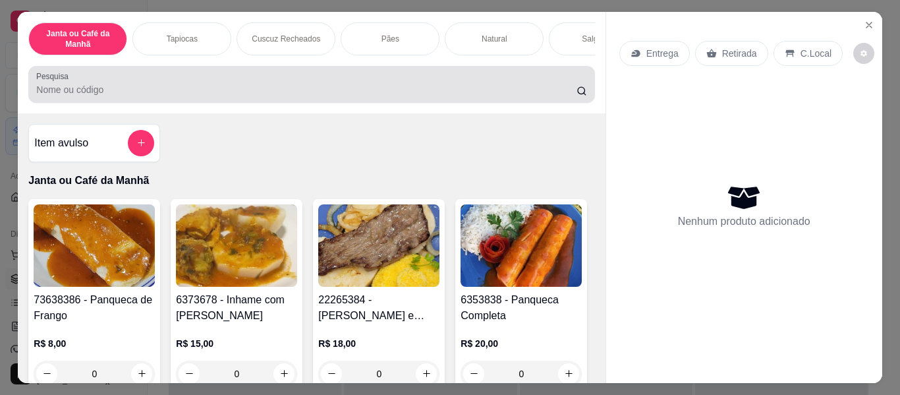
click at [309, 79] on div at bounding box center [311, 84] width 550 height 26
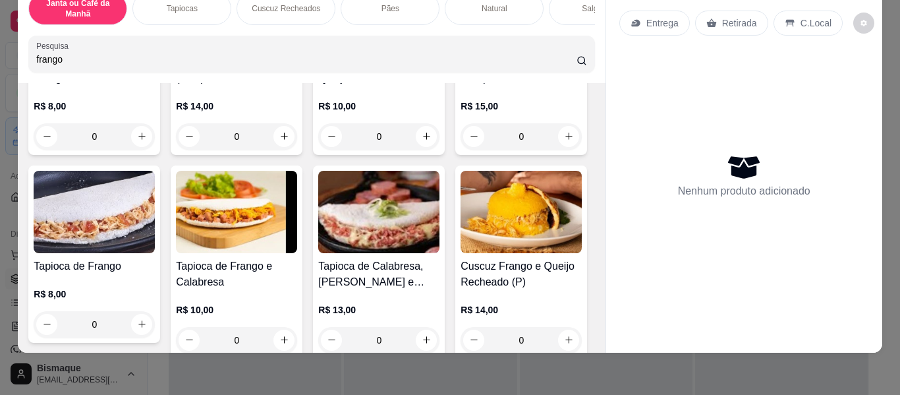
scroll to position [132, 0]
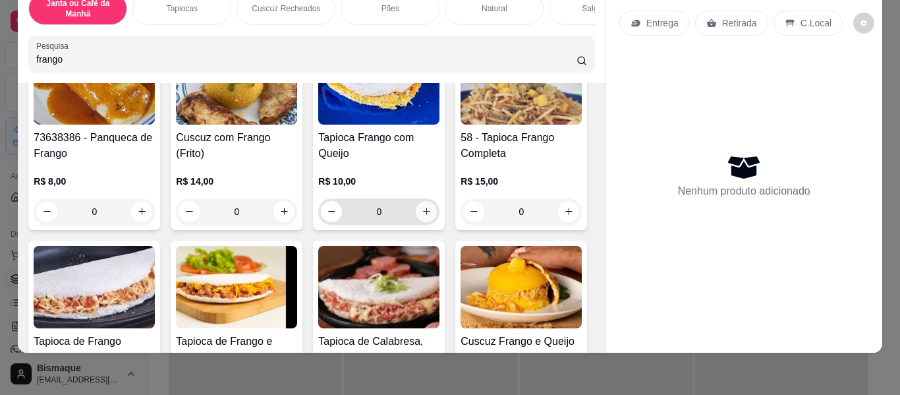
type input "frango"
click at [425, 212] on icon "increase-product-quantity" at bounding box center [427, 212] width 10 height 10
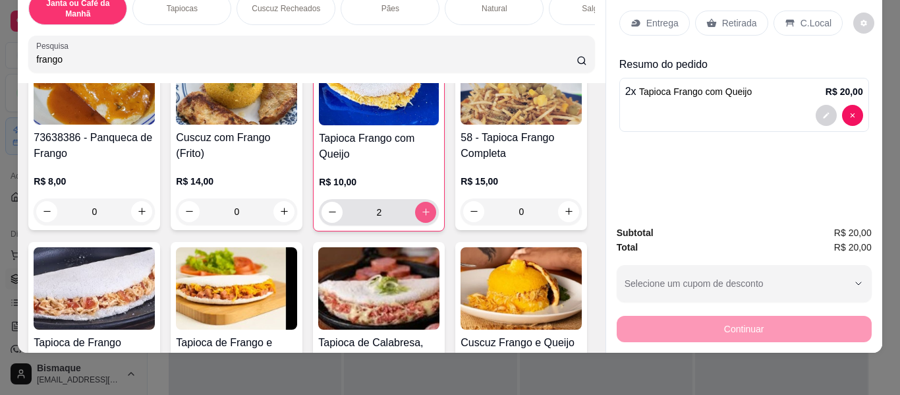
type input "2"
drag, startPoint x: 217, startPoint y: 63, endPoint x: 0, endPoint y: 61, distance: 217.4
click at [0, 61] on div "Janta ou Café da Manhã Tapiocas Cuscuz Recheados Pães Natural Salgados Tapiocas…" at bounding box center [450, 197] width 900 height 395
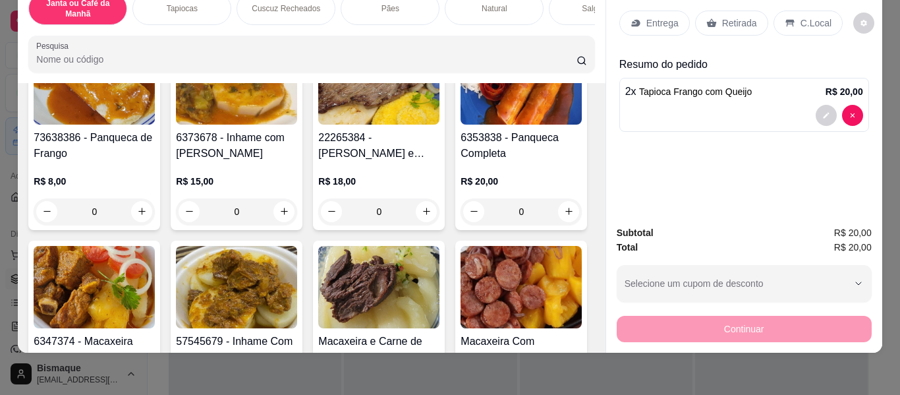
click at [672, 12] on div "Entrega" at bounding box center [654, 23] width 71 height 25
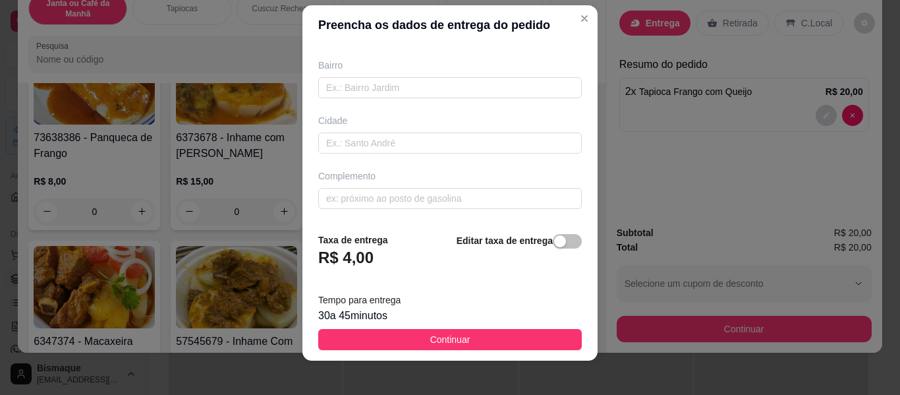
scroll to position [22, 0]
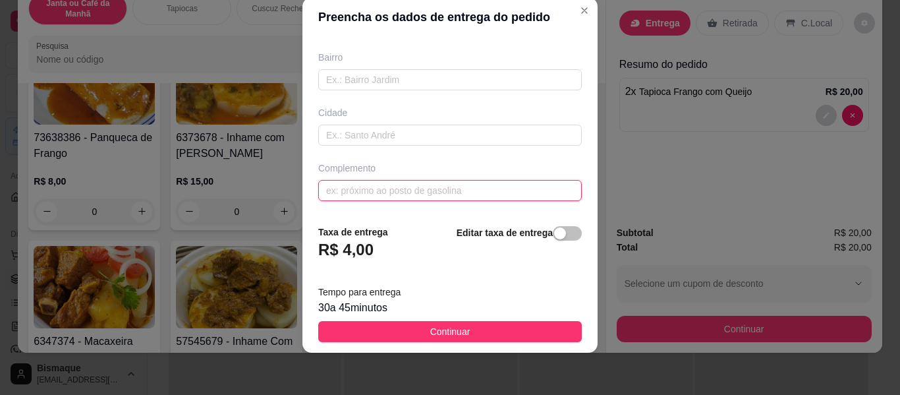
click at [407, 192] on input "text" at bounding box center [450, 190] width 264 height 21
paste input "[STREET_ADDRESS][PERSON_NAME][PERSON_NAME] clínica PodoMedic"
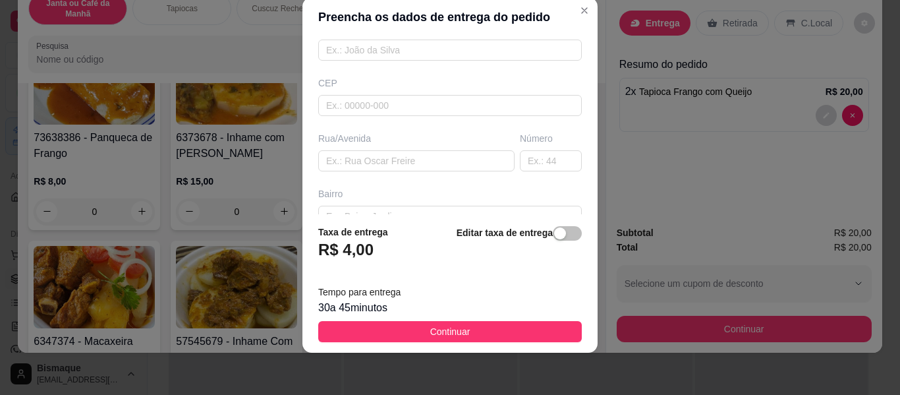
scroll to position [0, 0]
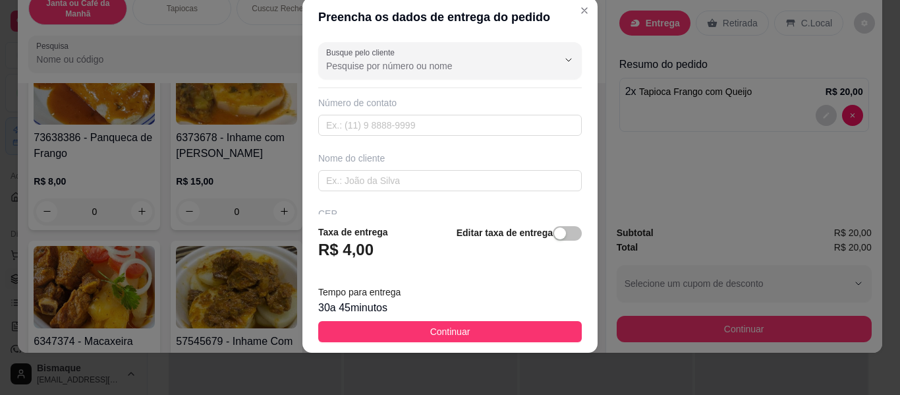
type input "[STREET_ADDRESS][PERSON_NAME][PERSON_NAME] clínica PodoMedic"
paste input "[PHONE_NUMBER]"
type input "[PHONE_NUMBER]"
drag, startPoint x: 376, startPoint y: 177, endPoint x: 345, endPoint y: 90, distance: 92.3
click at [376, 177] on input "text" at bounding box center [450, 180] width 264 height 21
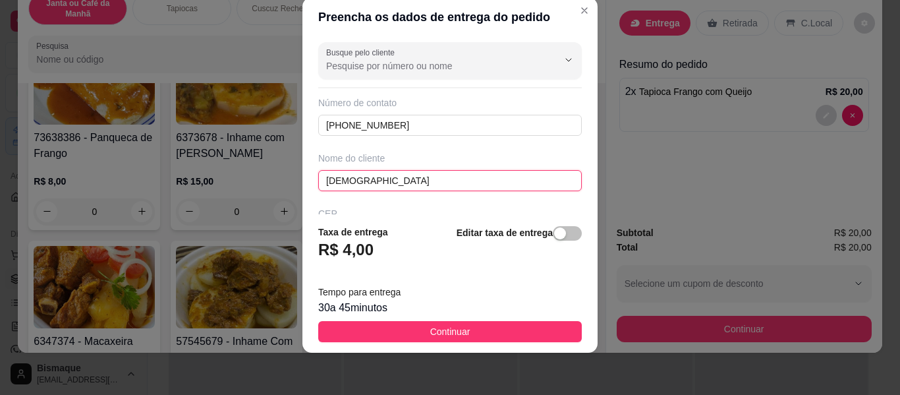
type input "[DEMOGRAPHIC_DATA]"
click at [430, 332] on span "Continuar" at bounding box center [450, 331] width 40 height 14
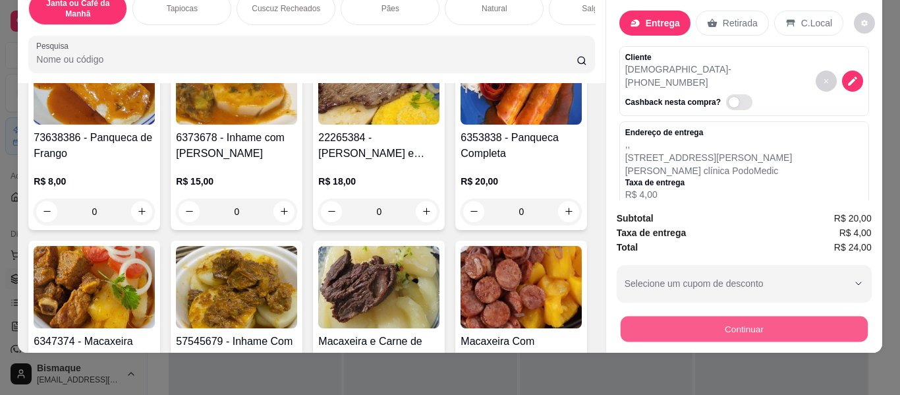
click at [818, 316] on button "Continuar" at bounding box center [743, 329] width 247 height 26
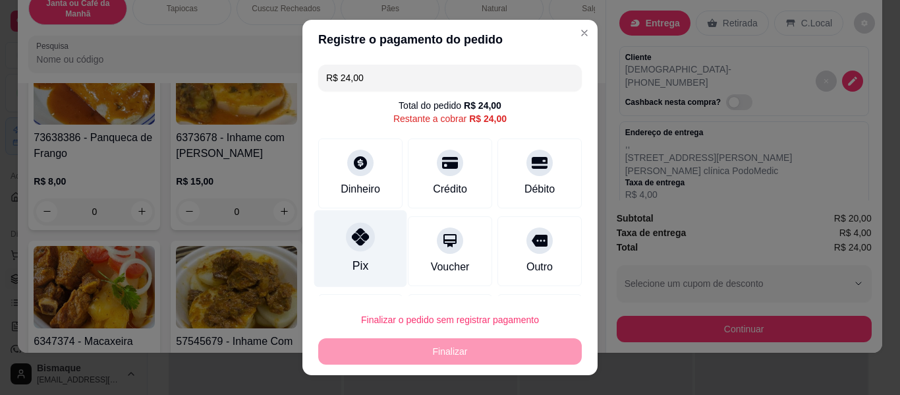
click at [362, 235] on div at bounding box center [360, 236] width 29 height 29
type input "R$ 0,00"
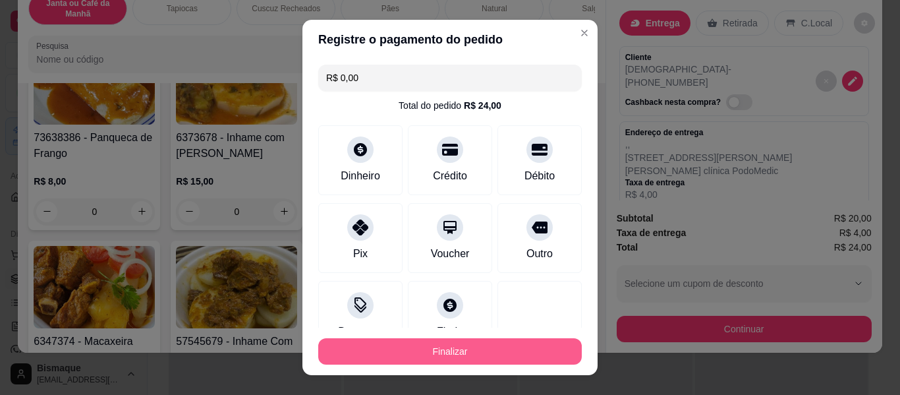
click at [508, 358] on button "Finalizar" at bounding box center [450, 351] width 264 height 26
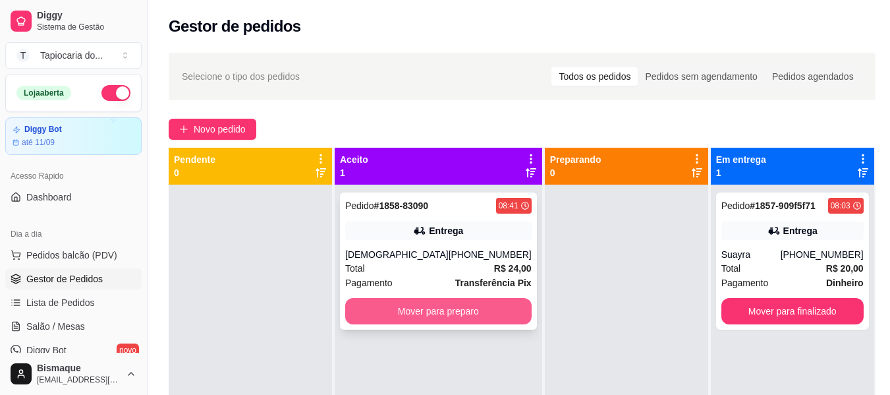
click at [462, 313] on button "Mover para preparo" at bounding box center [438, 311] width 186 height 26
